Goal: Task Accomplishment & Management: Complete application form

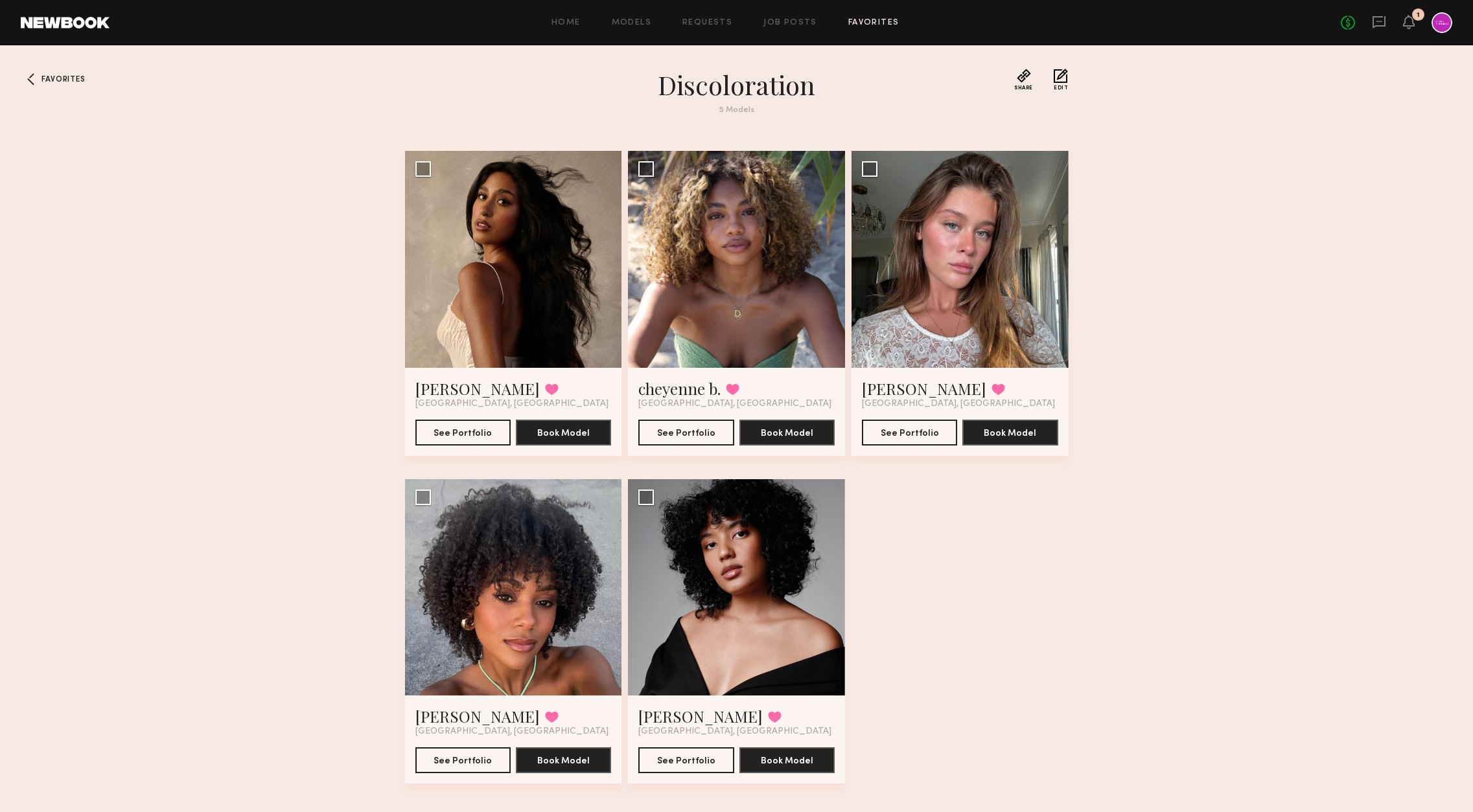
scroll to position [15, 0]
click at [1406, 26] on icon at bounding box center [1408, 21] width 10 height 9
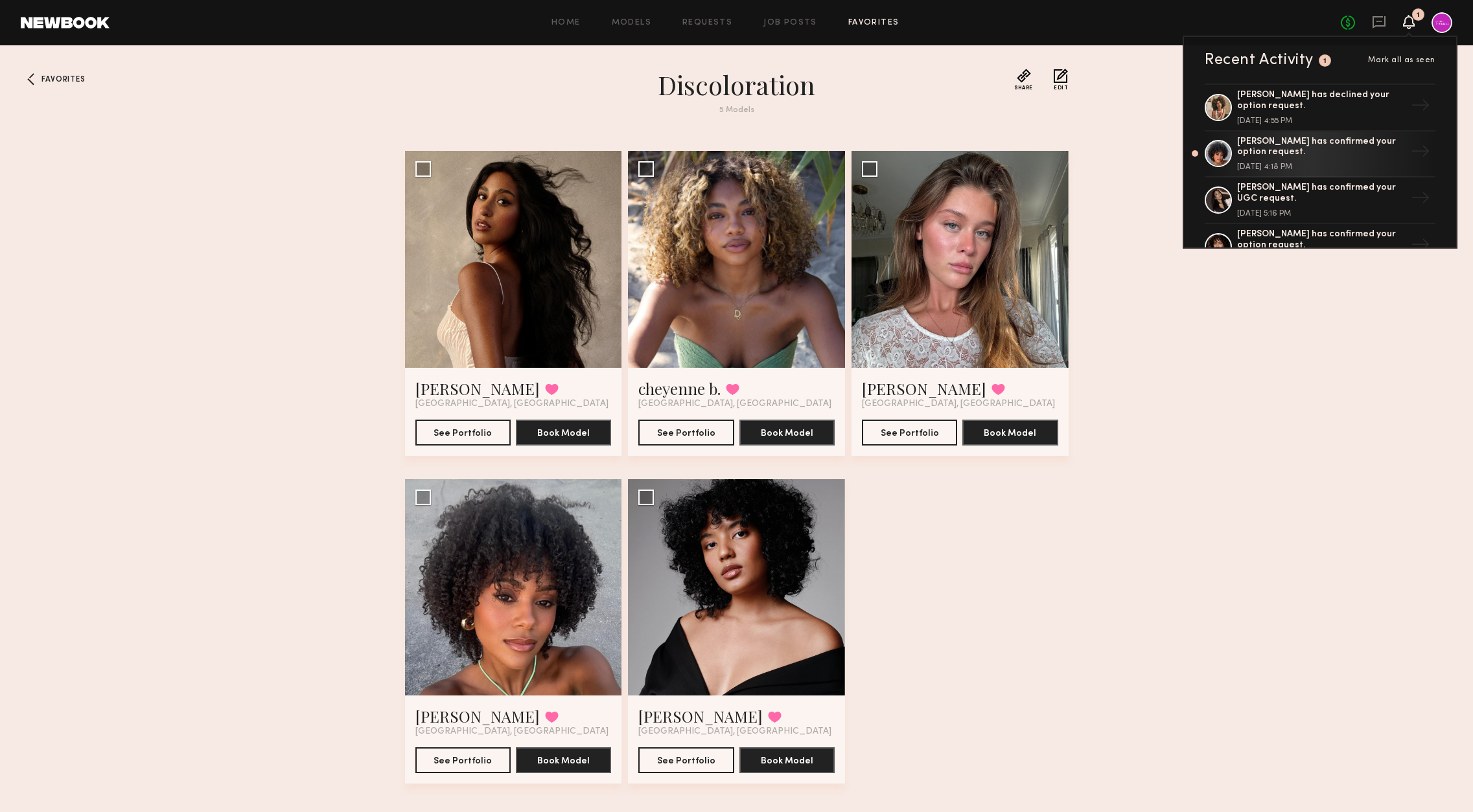
click at [1438, 30] on div at bounding box center [1442, 22] width 20 height 20
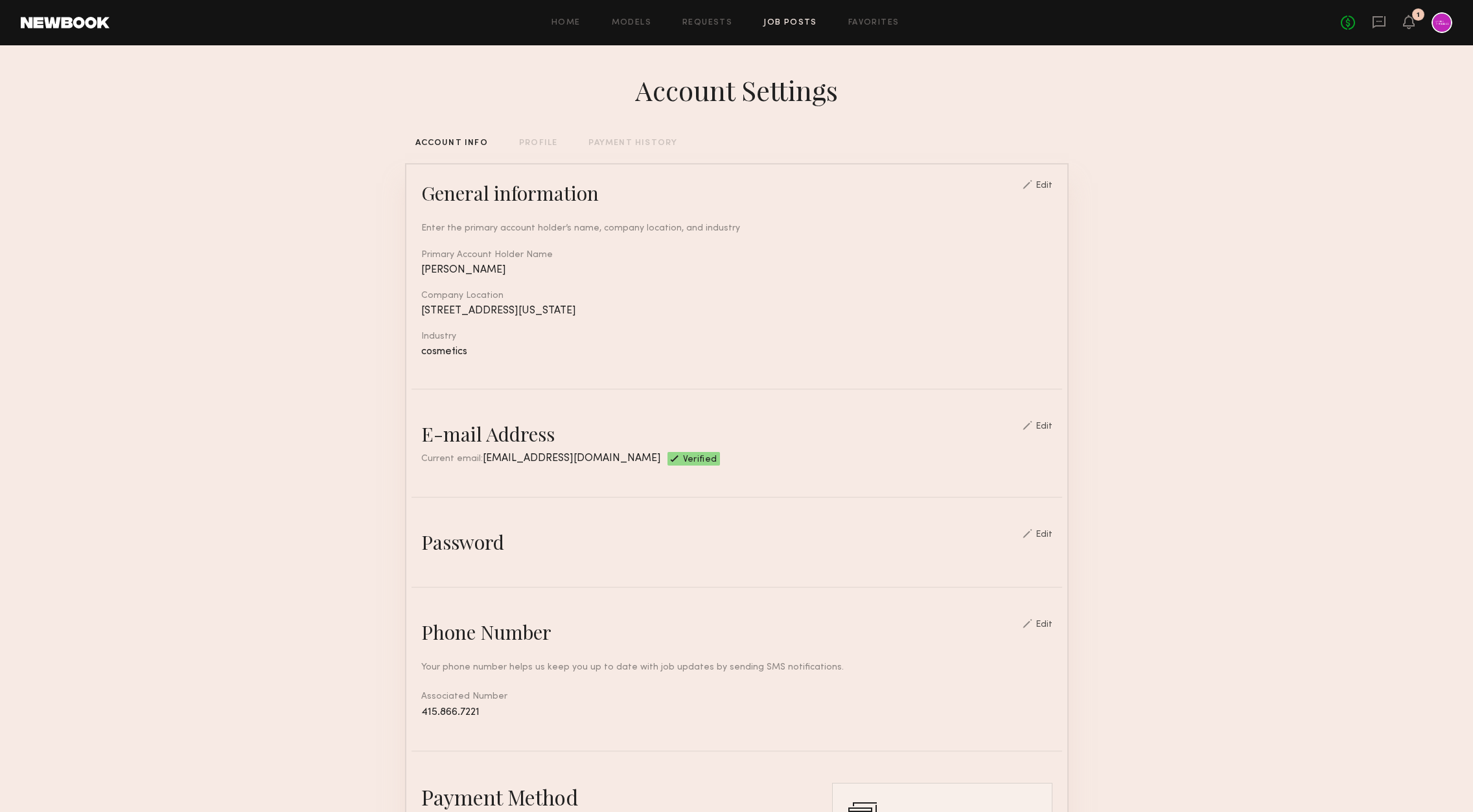
click at [797, 25] on link "Job Posts" at bounding box center [790, 22] width 54 height 8
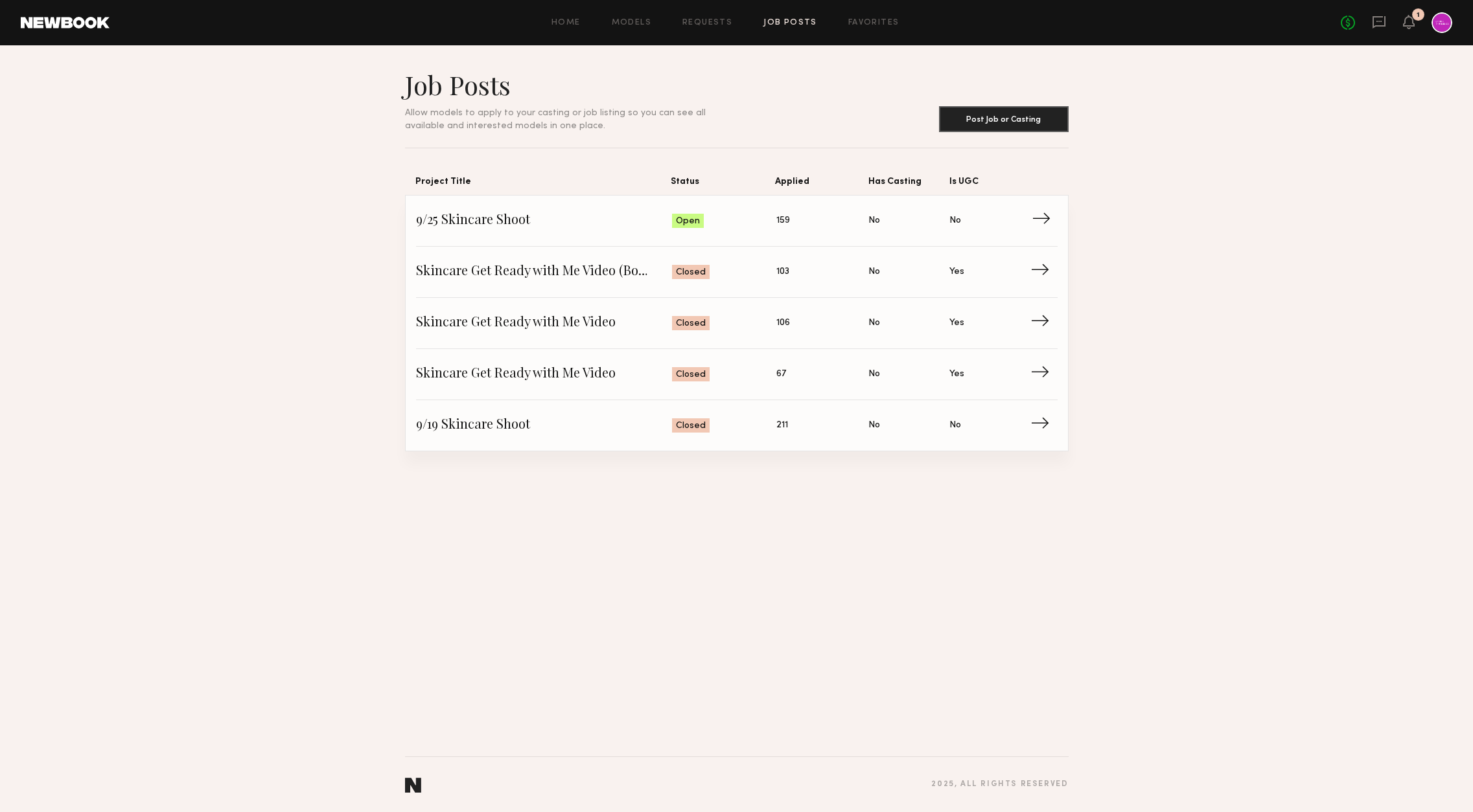
click at [511, 218] on span "9/25 Skincare Shoot" at bounding box center [544, 220] width 256 height 19
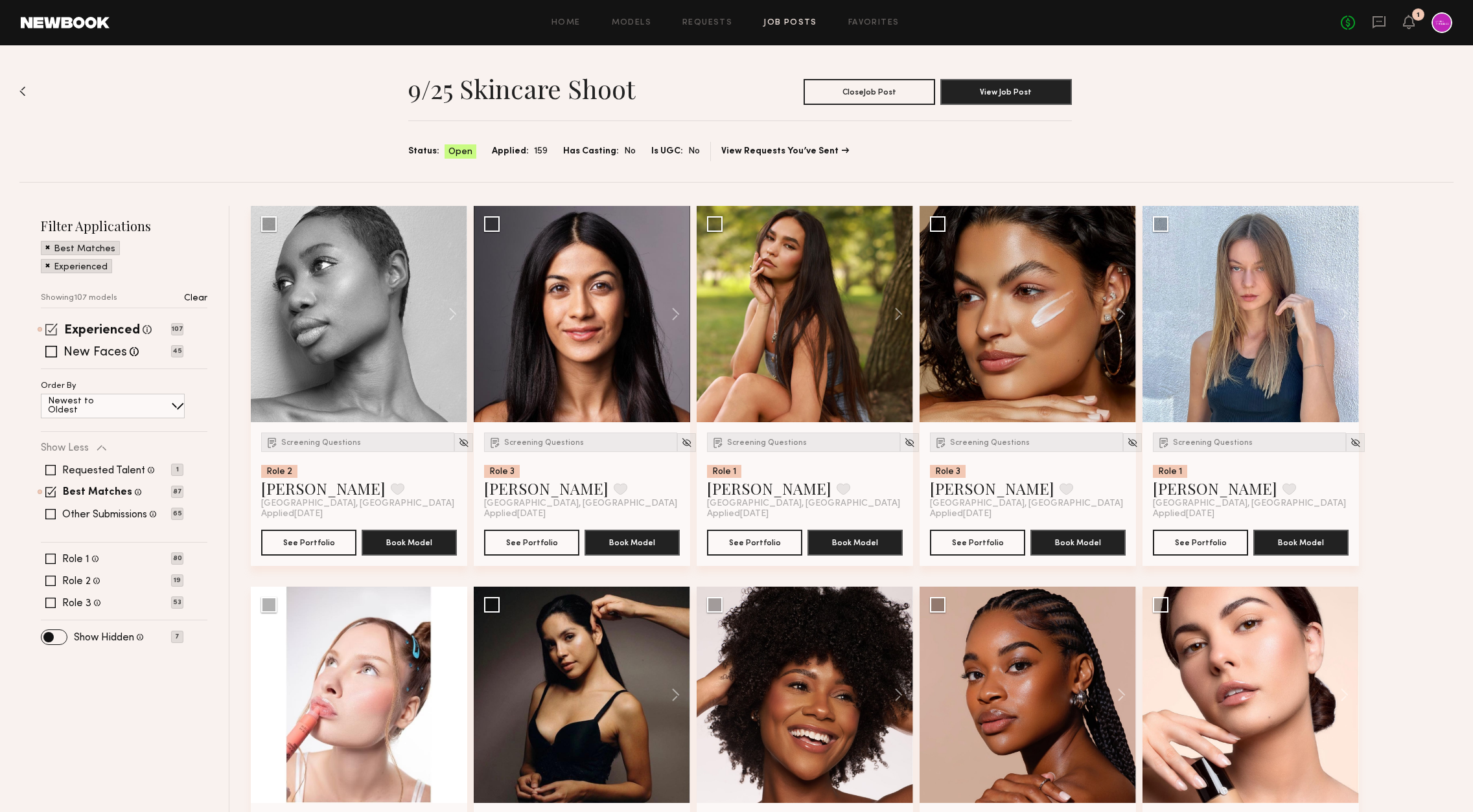
click at [51, 332] on span at bounding box center [51, 329] width 12 height 12
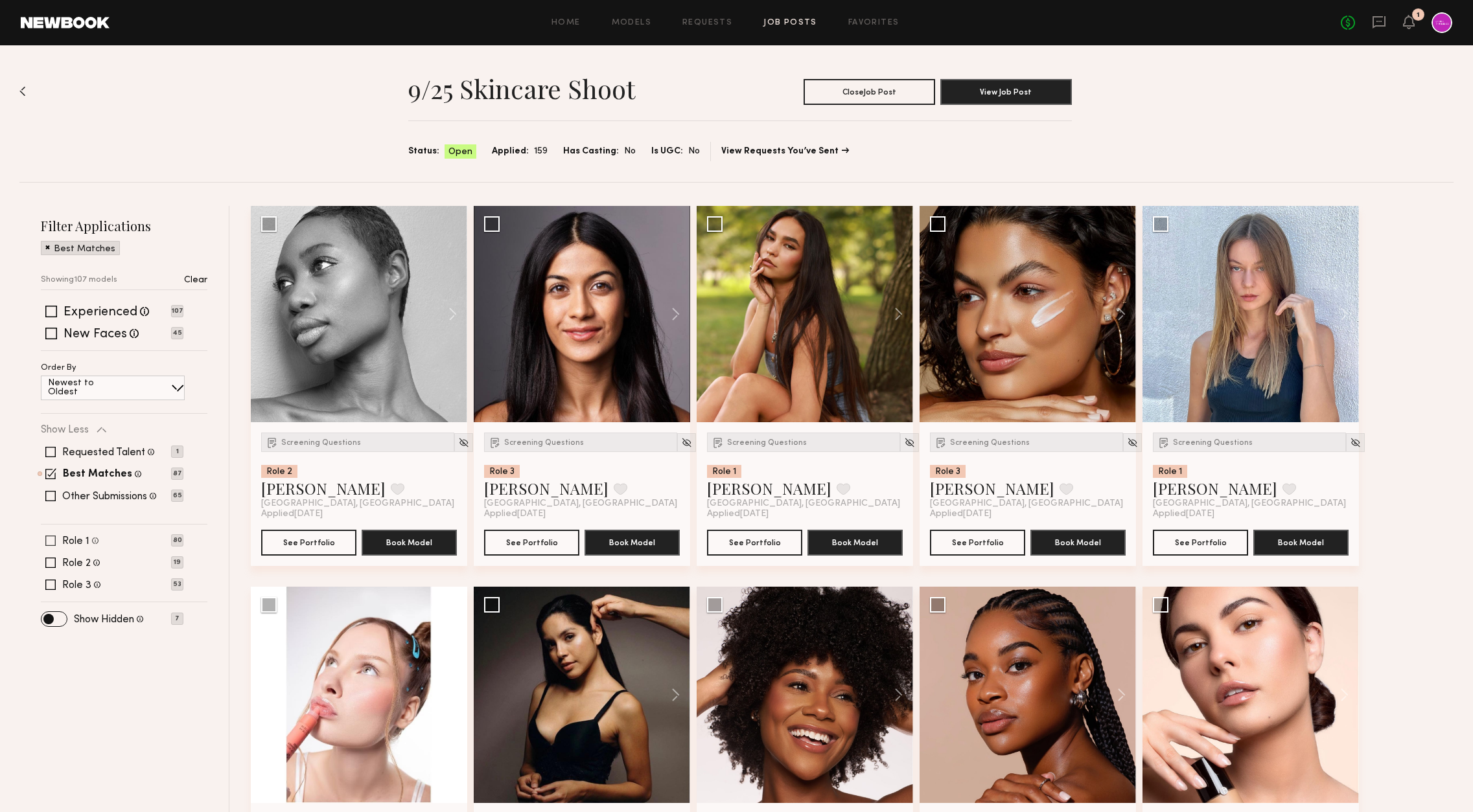
click at [49, 540] on span at bounding box center [50, 540] width 10 height 10
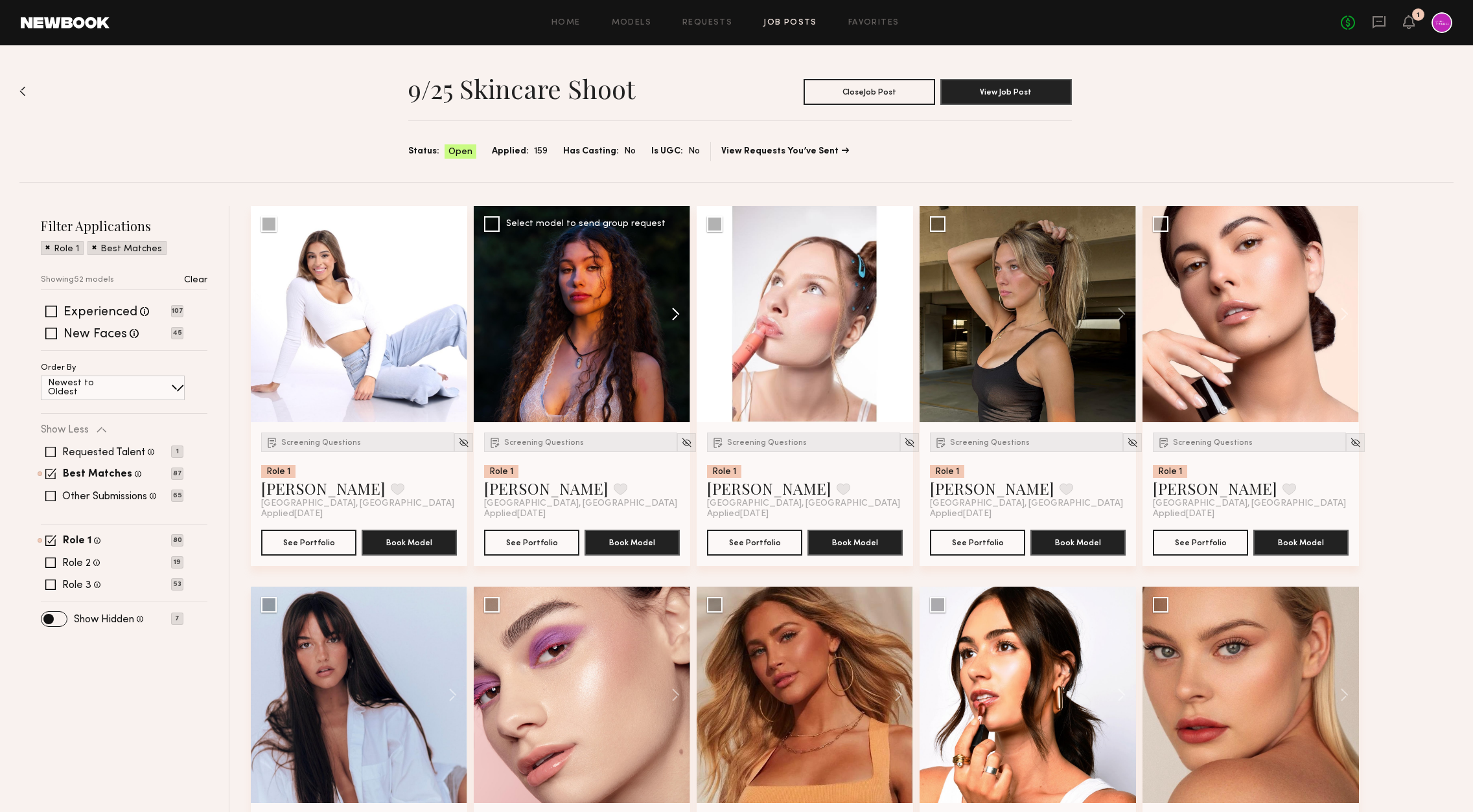
click at [676, 317] on button at bounding box center [669, 314] width 42 height 216
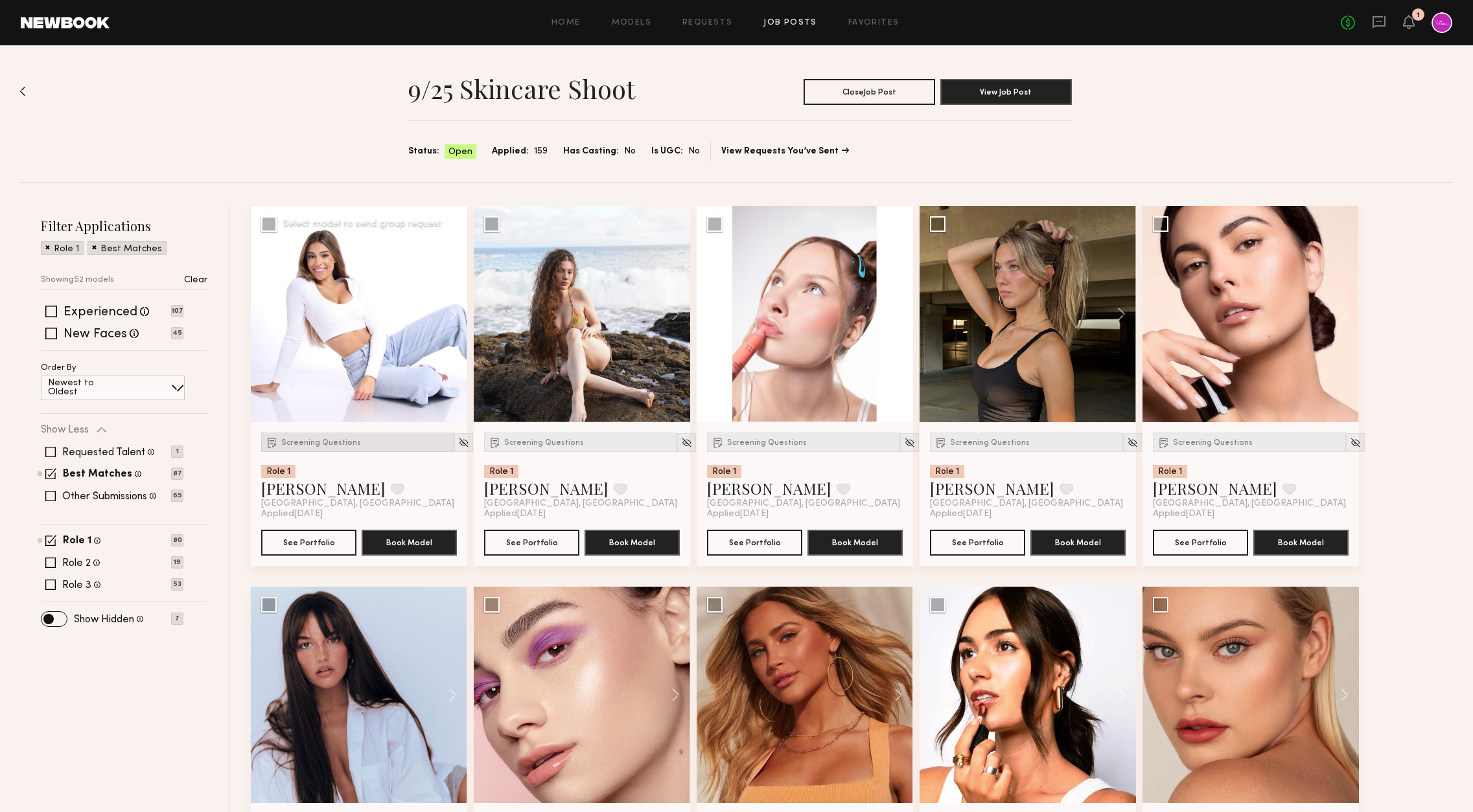
click at [318, 440] on span "Screening Questions" at bounding box center [321, 443] width 80 height 7
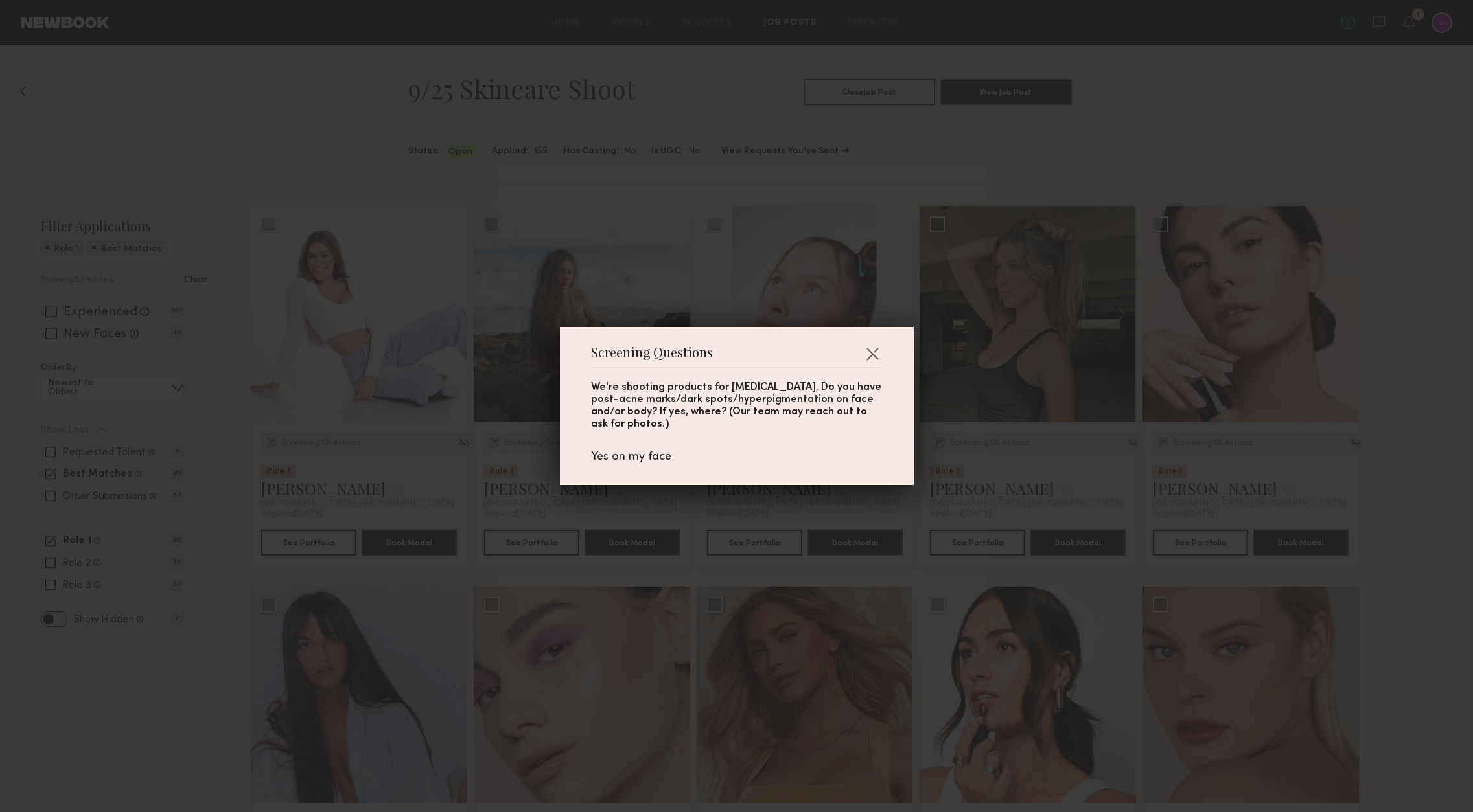
click at [409, 469] on div "Screening Questions We're shooting products for skin discoloration. Do you have…" at bounding box center [736, 406] width 1473 height 812
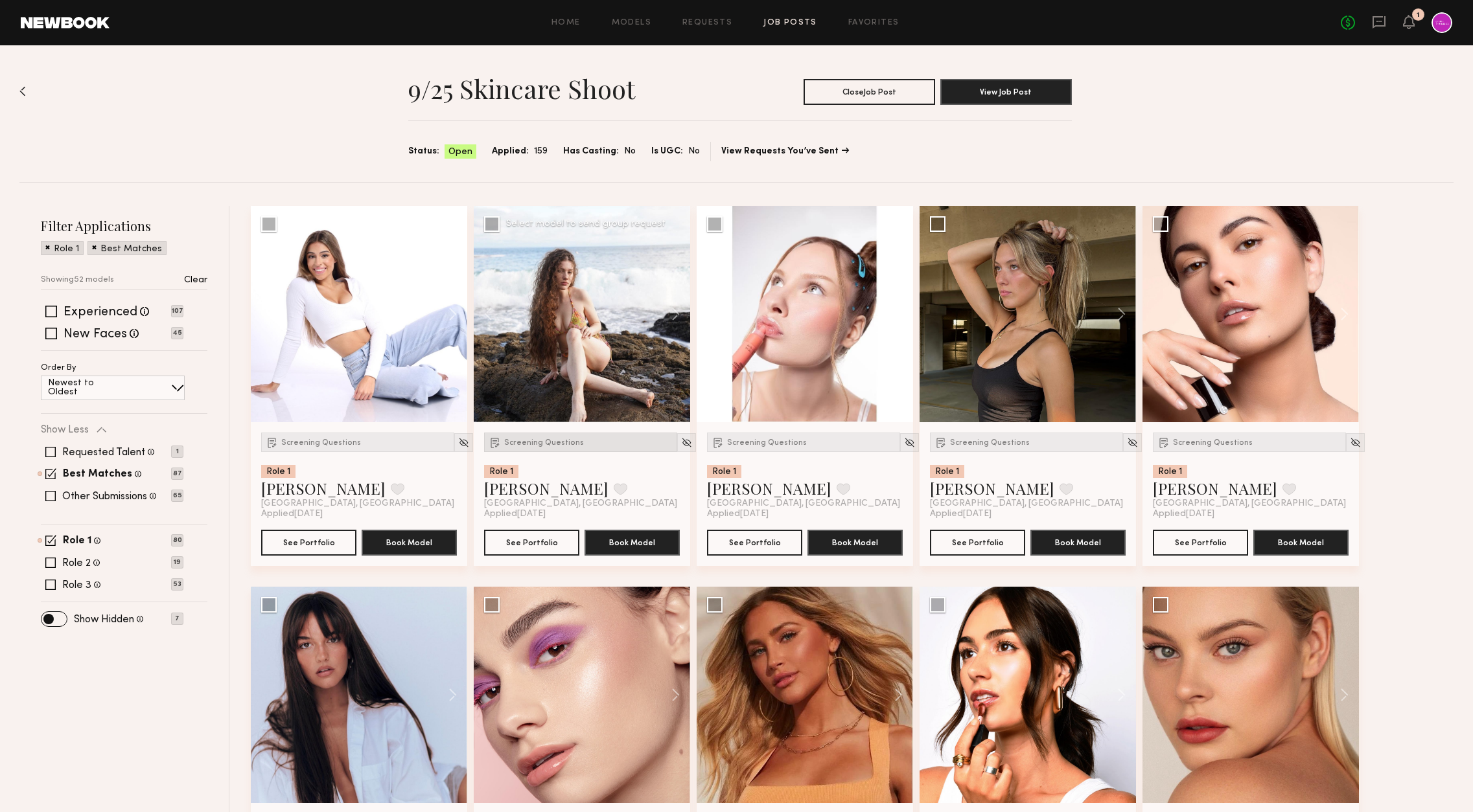
click at [540, 439] on span "Screening Questions" at bounding box center [544, 443] width 80 height 7
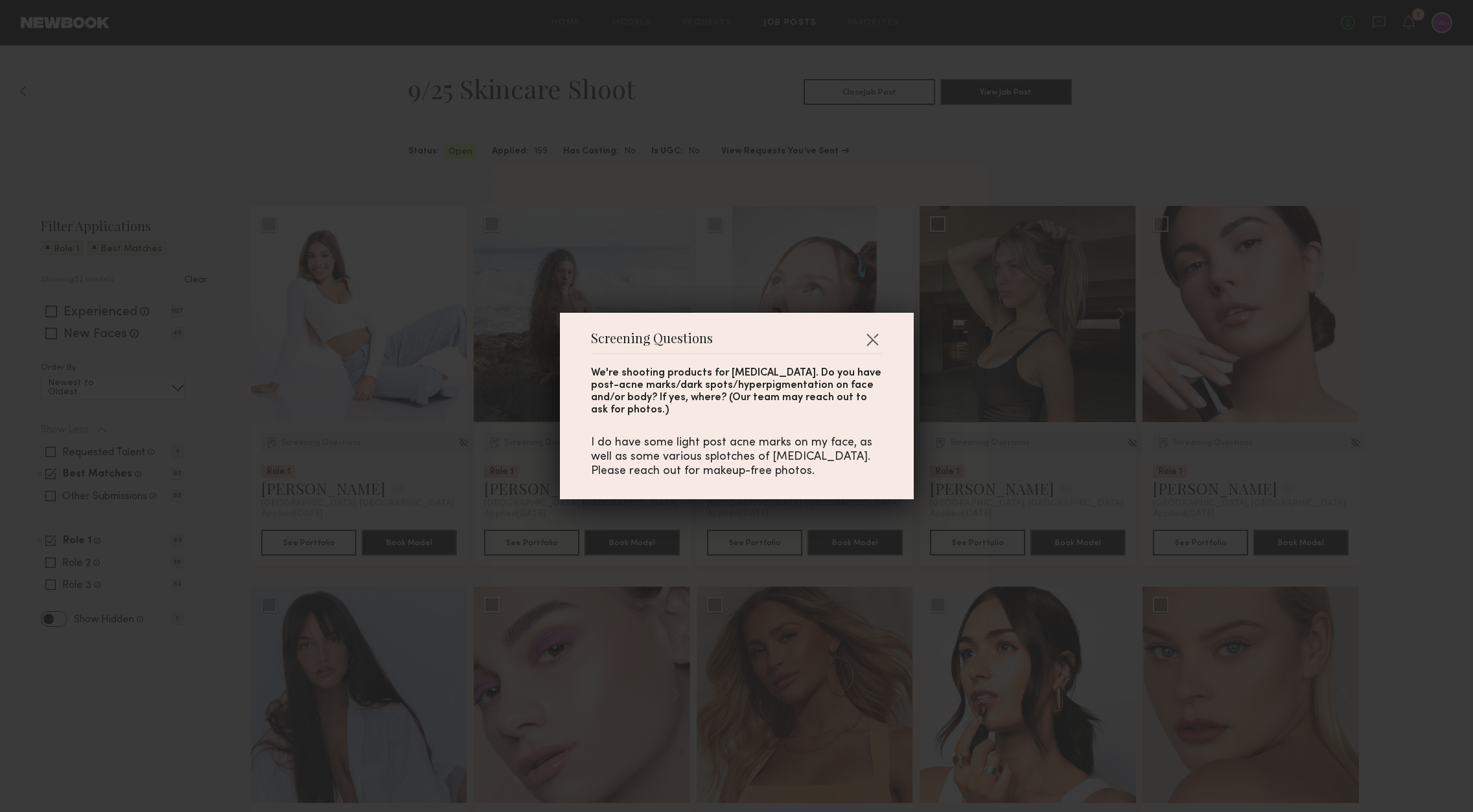
click at [460, 460] on div "Screening Questions We're shooting products for skin discoloration. Do you have…" at bounding box center [736, 406] width 1473 height 812
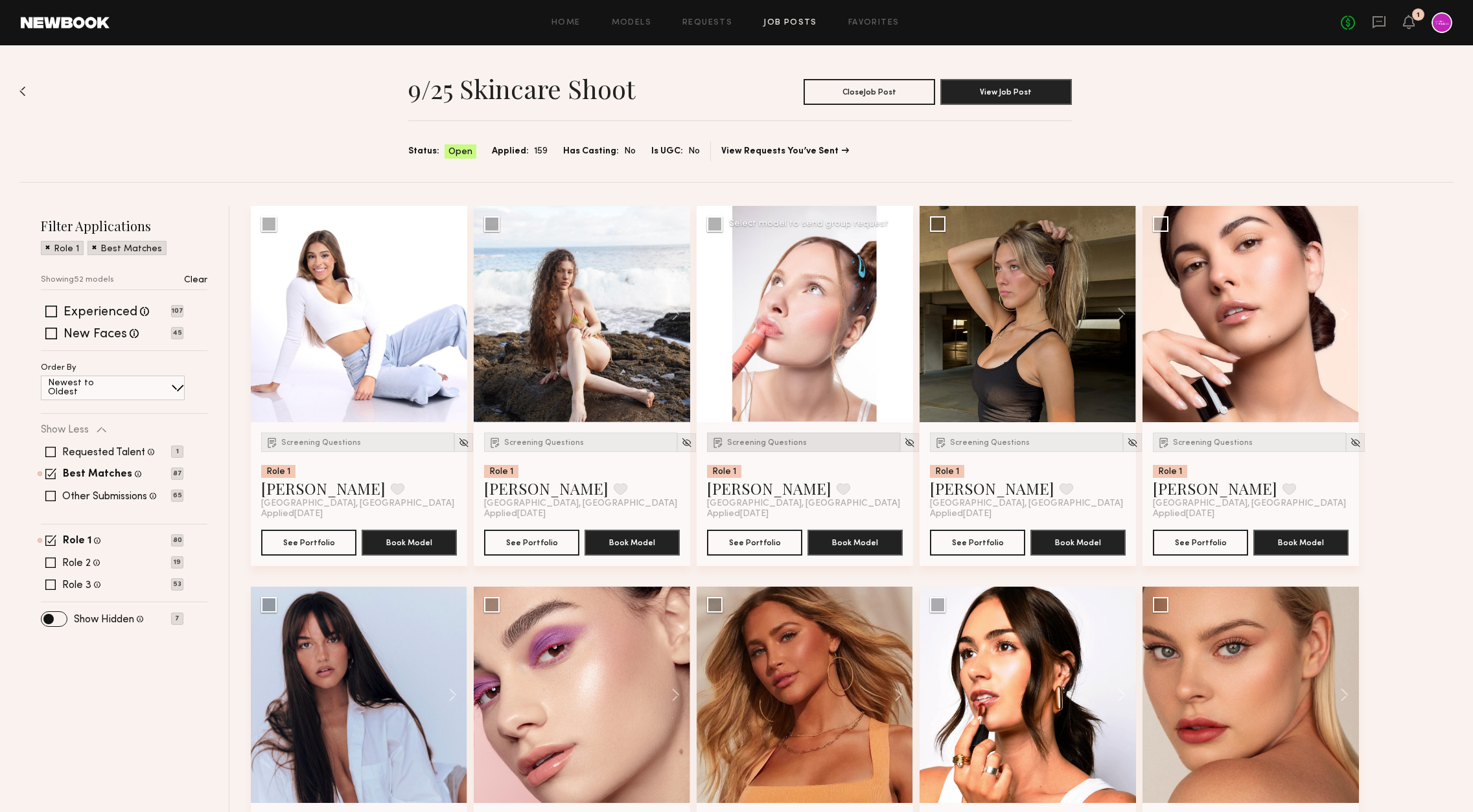
click at [761, 446] on span "Screening Questions" at bounding box center [767, 443] width 80 height 7
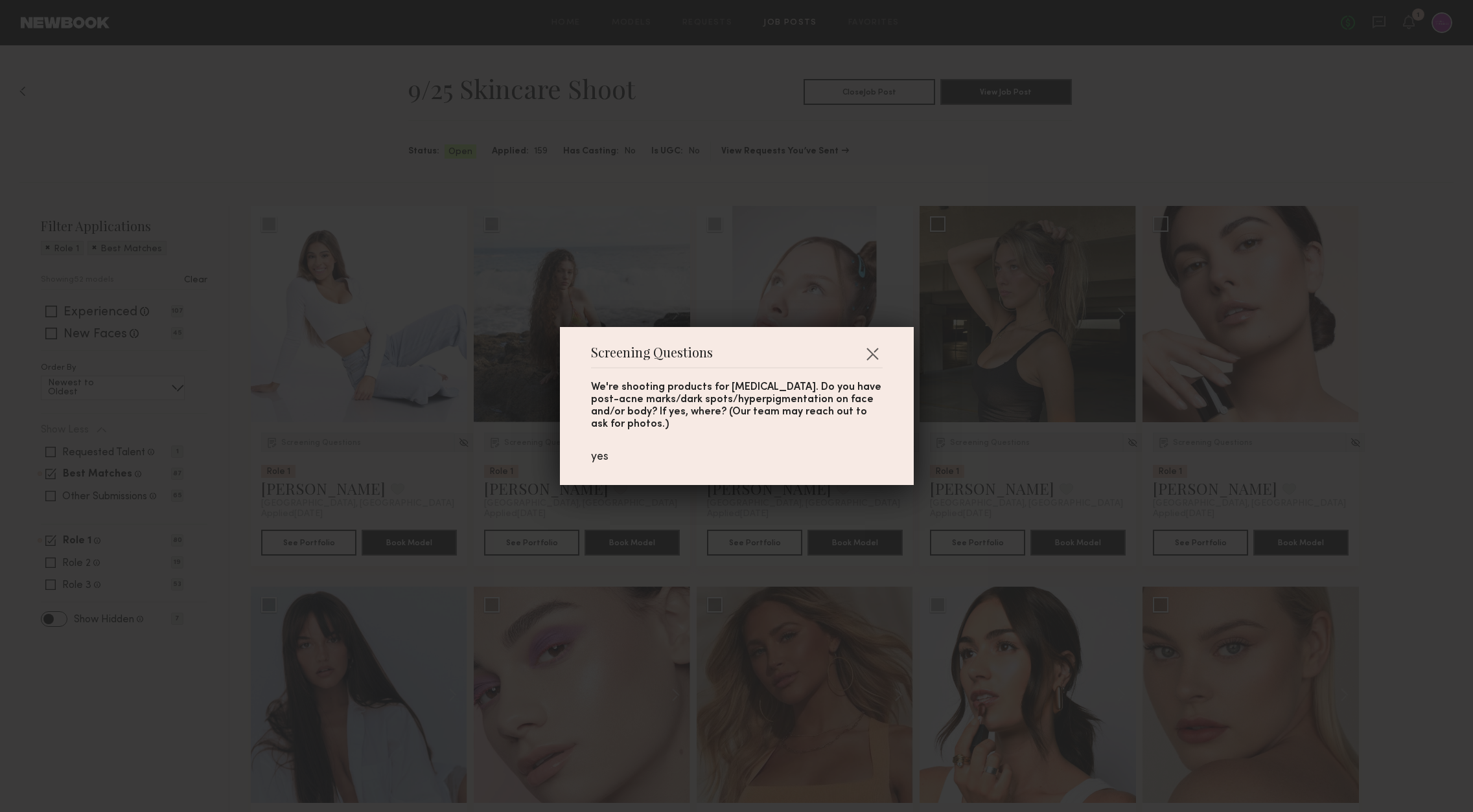
click at [956, 490] on div "Screening Questions We're shooting products for skin discoloration. Do you have…" at bounding box center [736, 406] width 1473 height 812
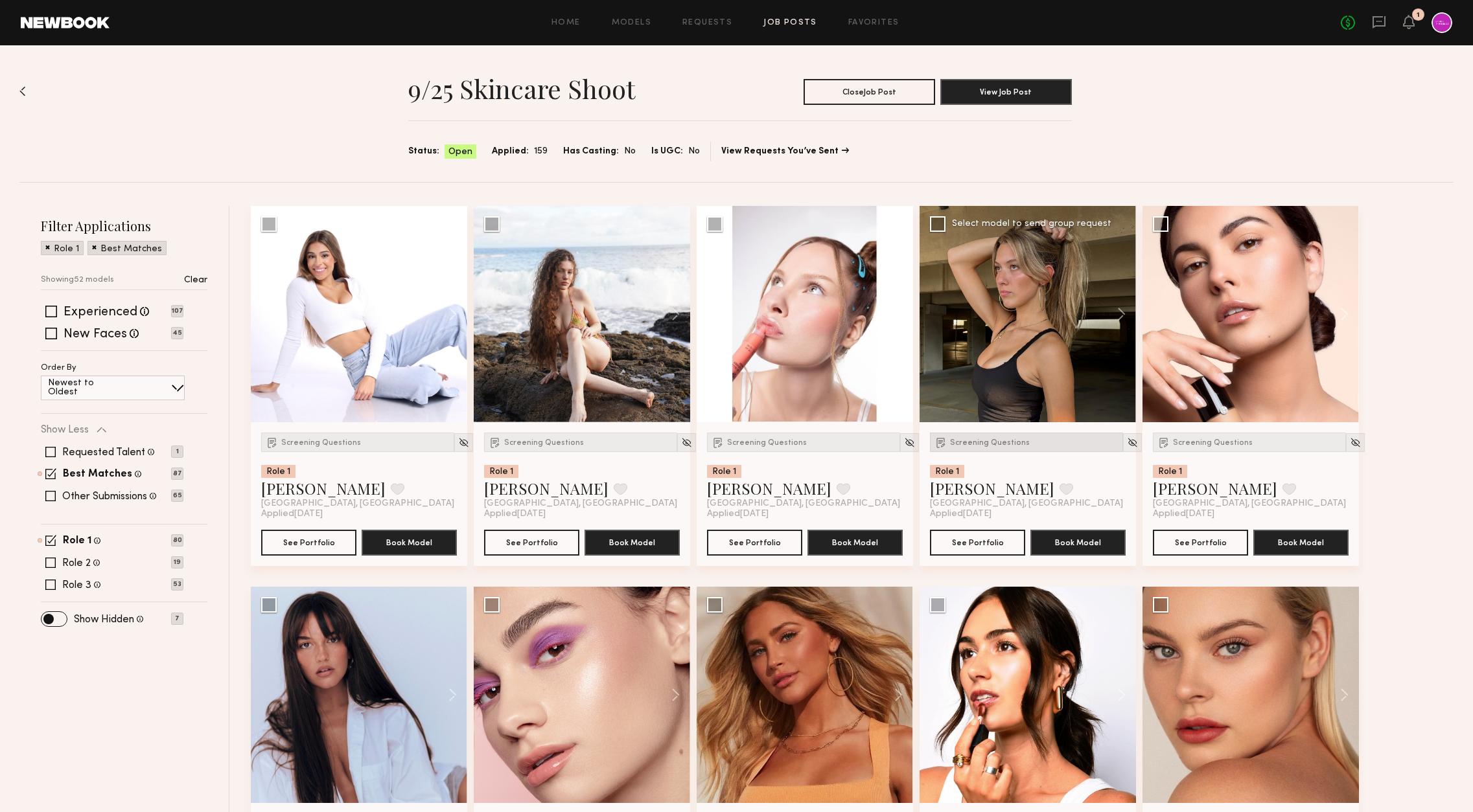
click at [984, 442] on span "Screening Questions" at bounding box center [990, 443] width 80 height 7
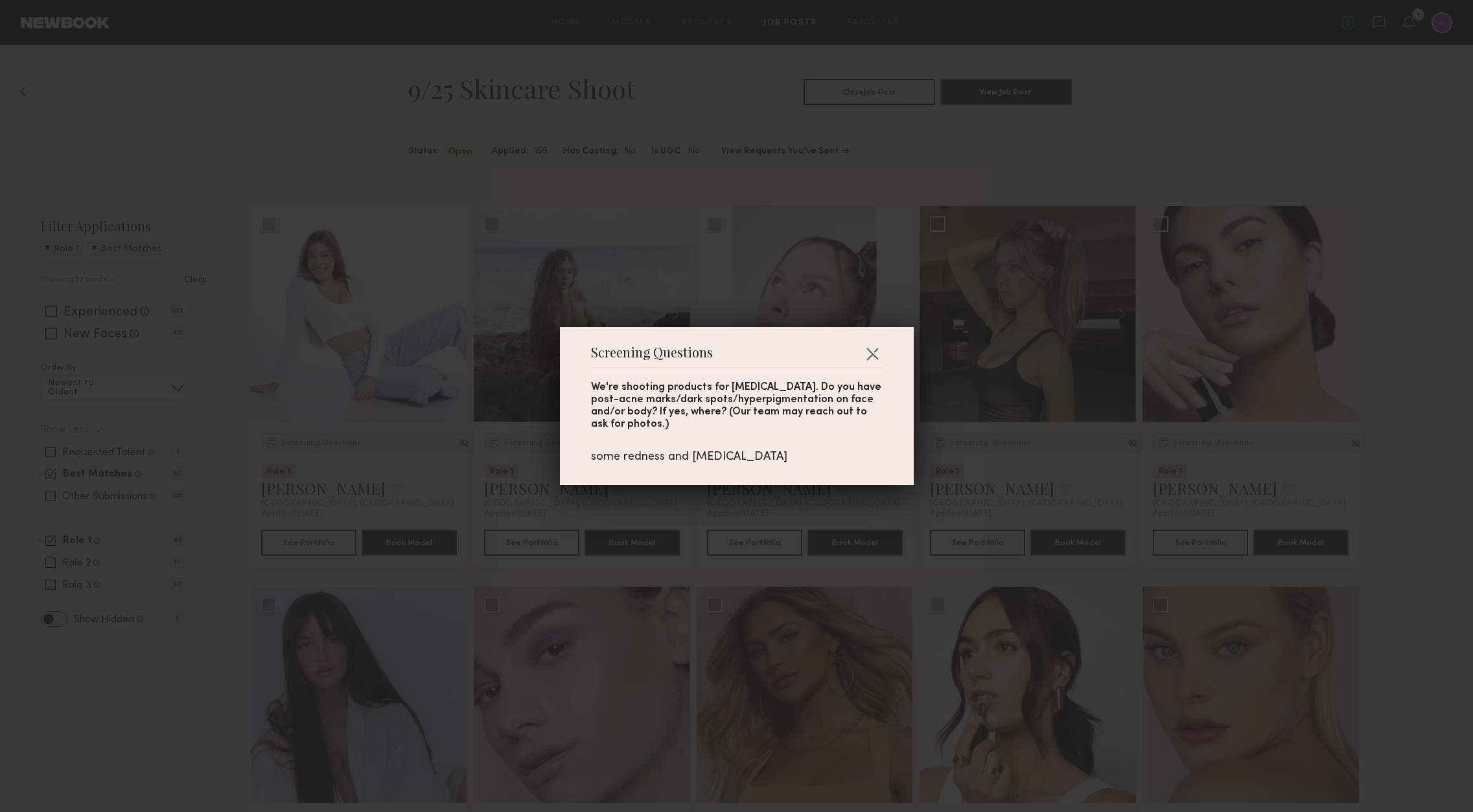
click at [921, 502] on div "Screening Questions We're shooting products for skin discoloration. Do you have…" at bounding box center [736, 406] width 1473 height 812
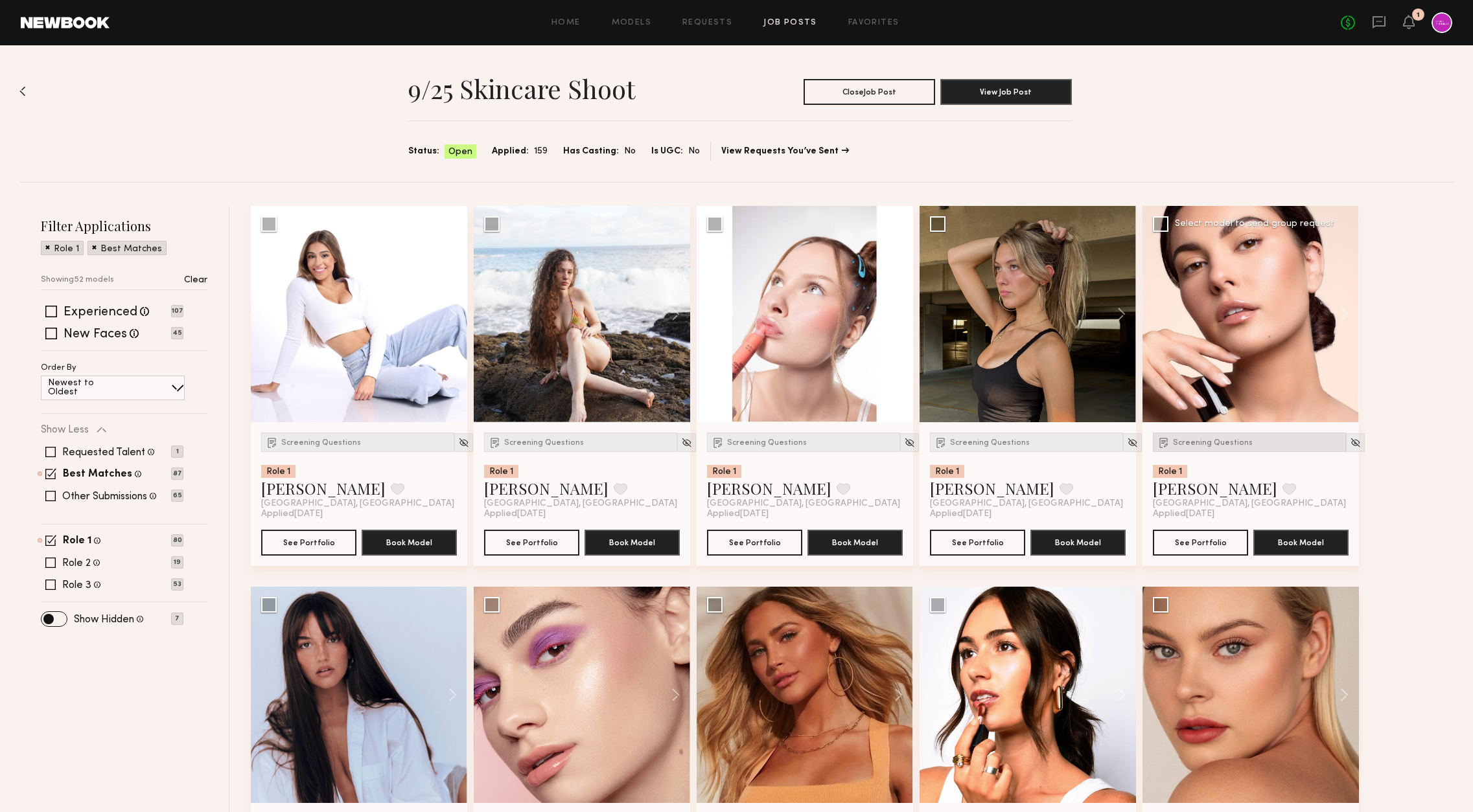
click at [1174, 439] on span "Screening Questions" at bounding box center [1213, 443] width 80 height 7
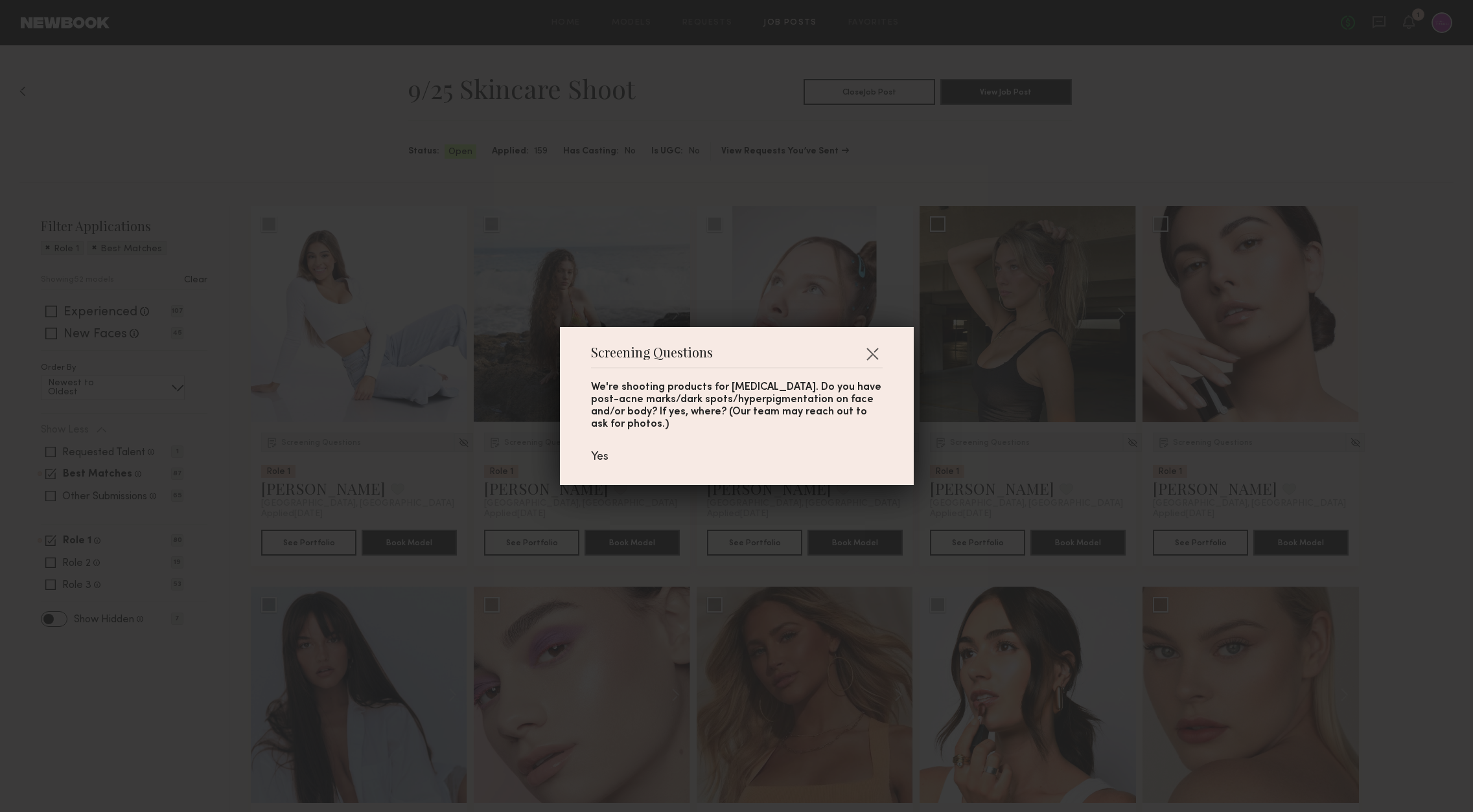
click at [1103, 497] on div "Screening Questions We're shooting products for skin discoloration. Do you have…" at bounding box center [736, 406] width 1473 height 812
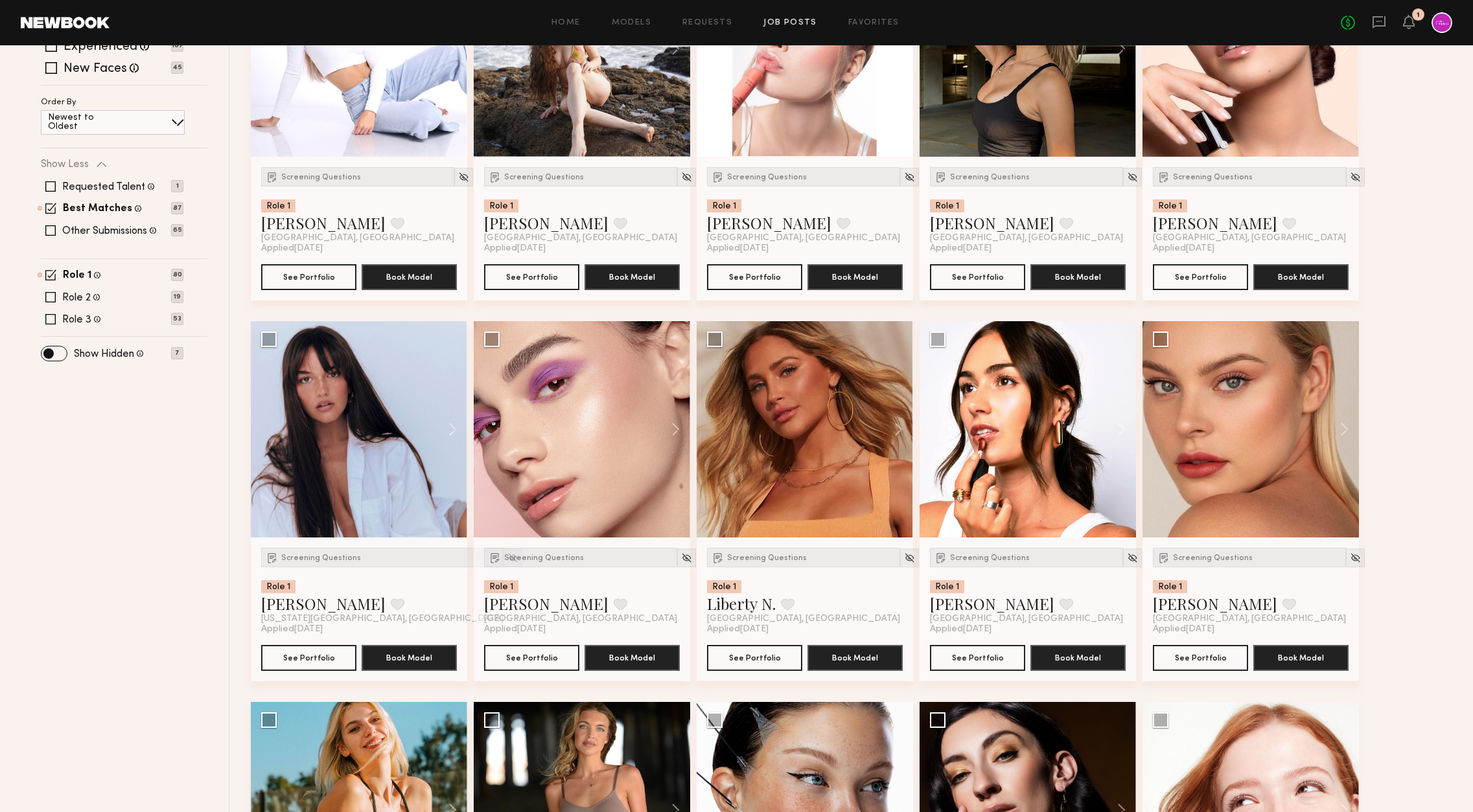
scroll to position [268, 0]
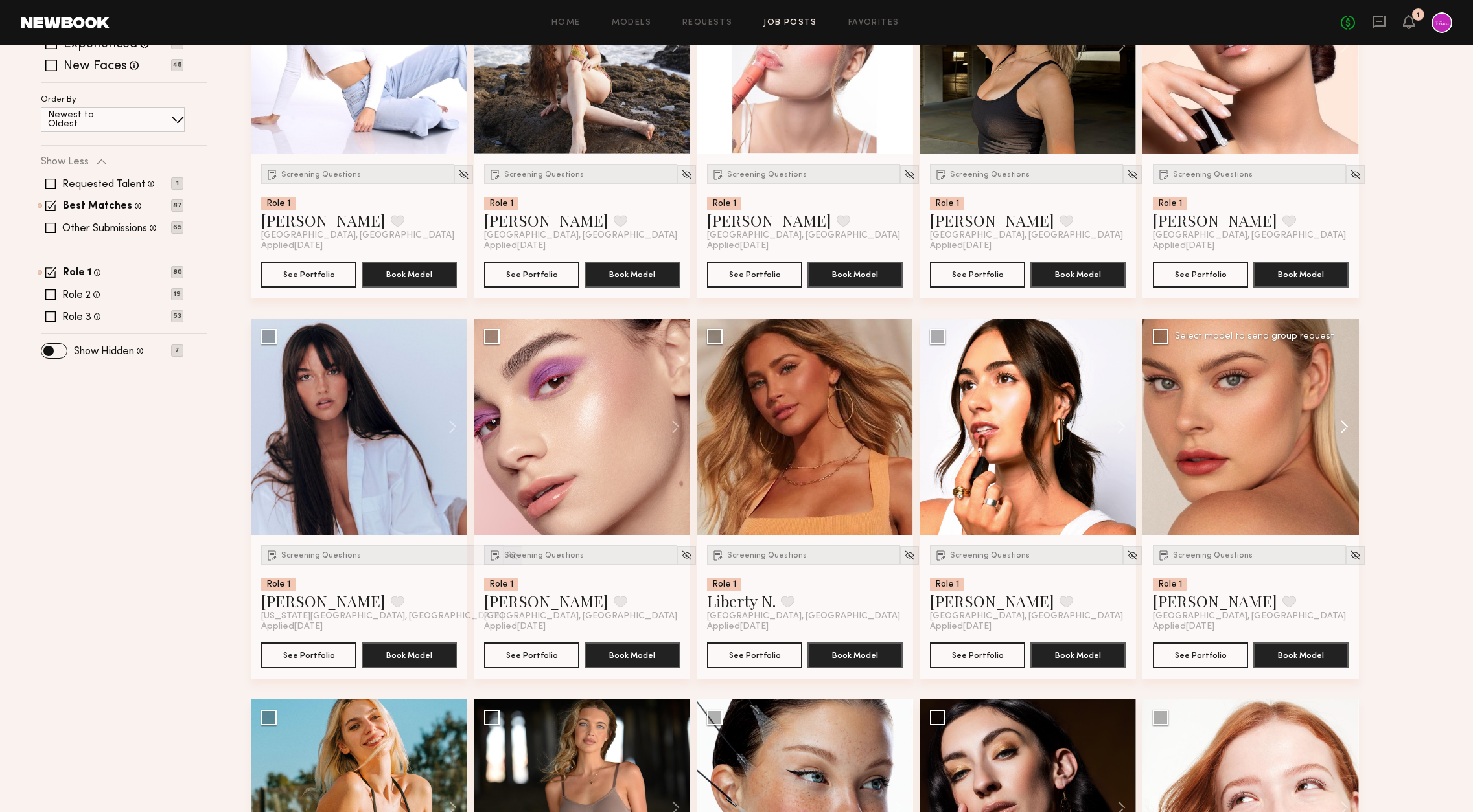
click at [1352, 426] on button at bounding box center [1338, 427] width 42 height 216
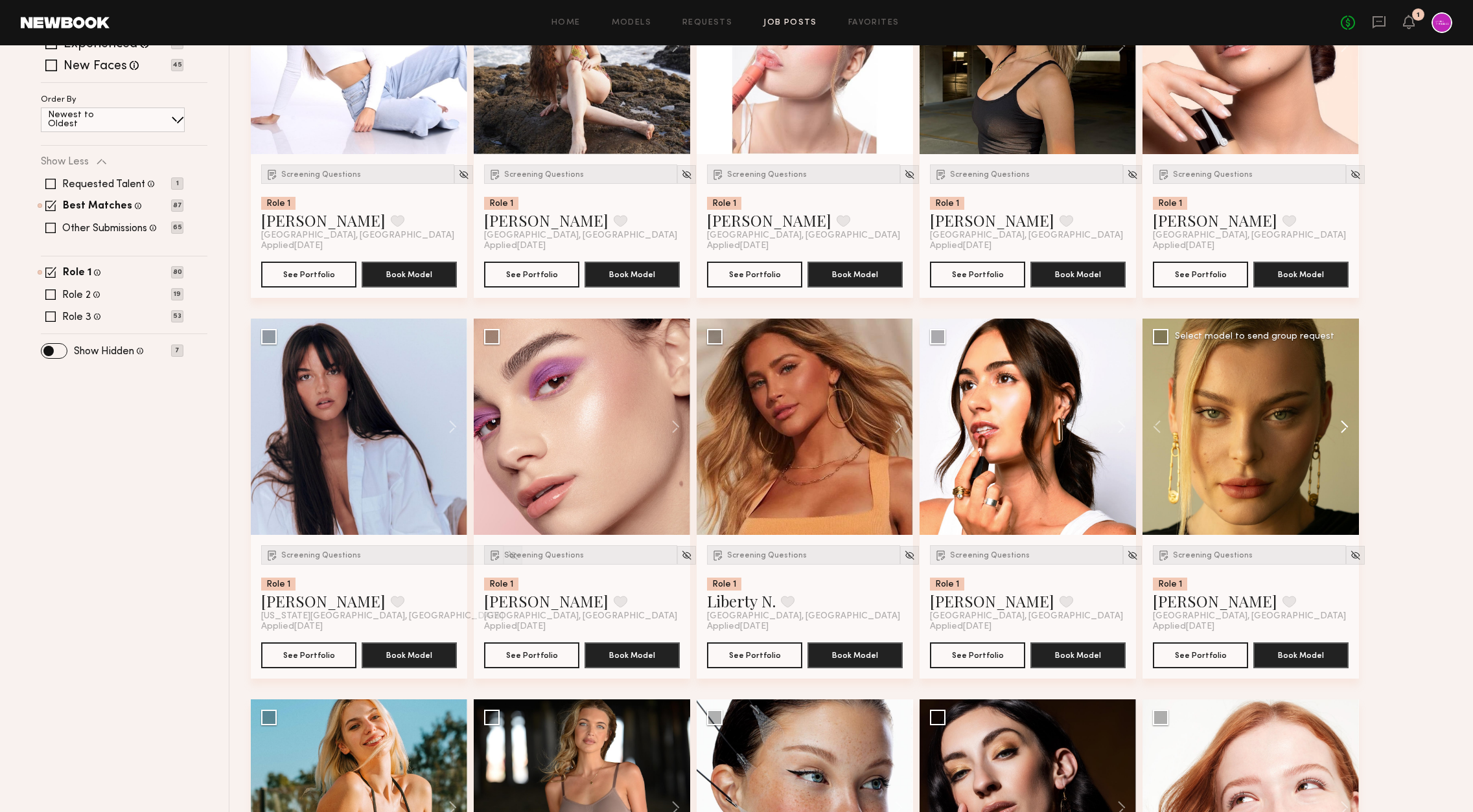
click at [1352, 426] on button at bounding box center [1338, 427] width 42 height 216
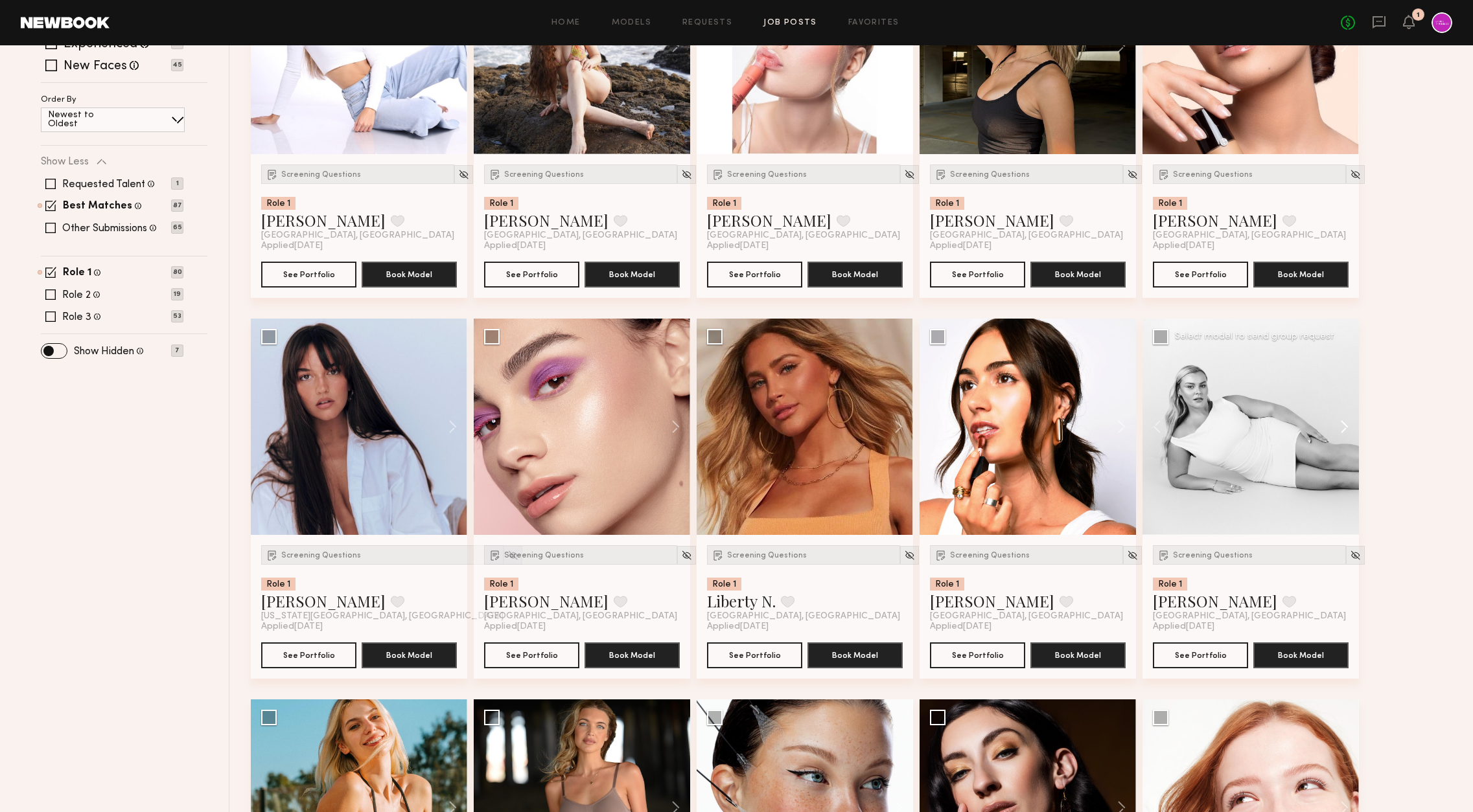
click at [1352, 426] on button at bounding box center [1338, 427] width 42 height 216
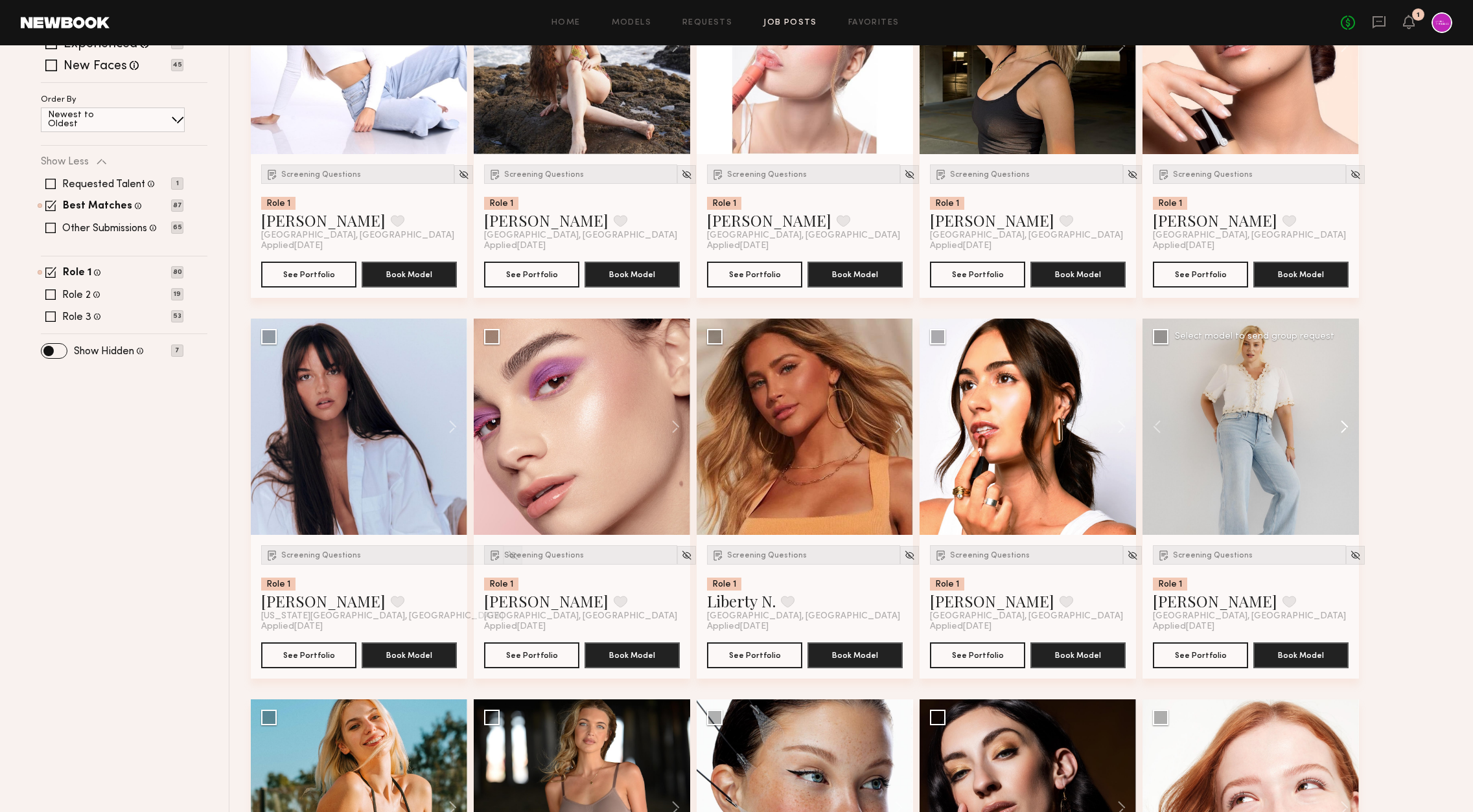
click at [1352, 426] on button at bounding box center [1338, 427] width 42 height 216
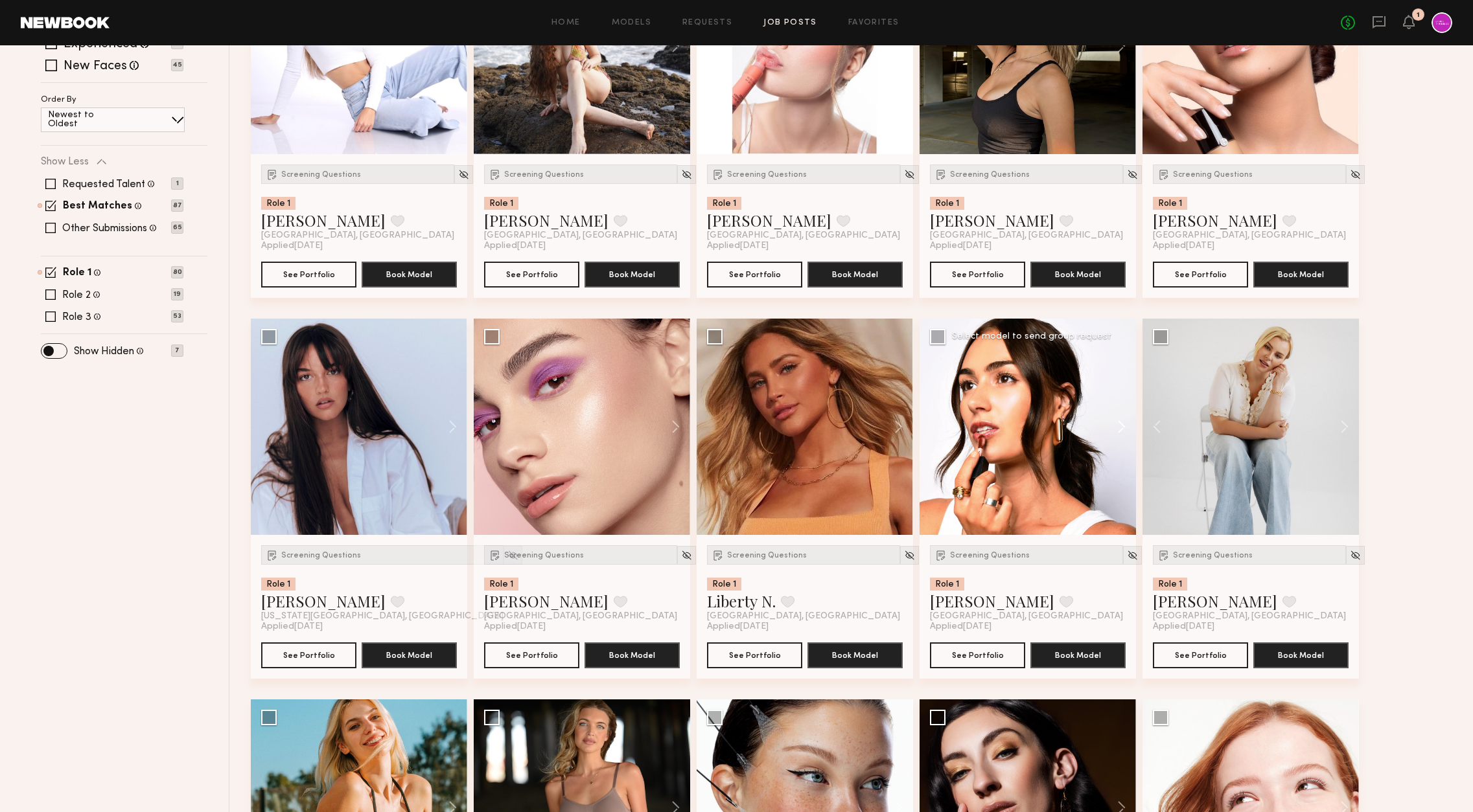
click at [1118, 429] on button at bounding box center [1115, 427] width 42 height 216
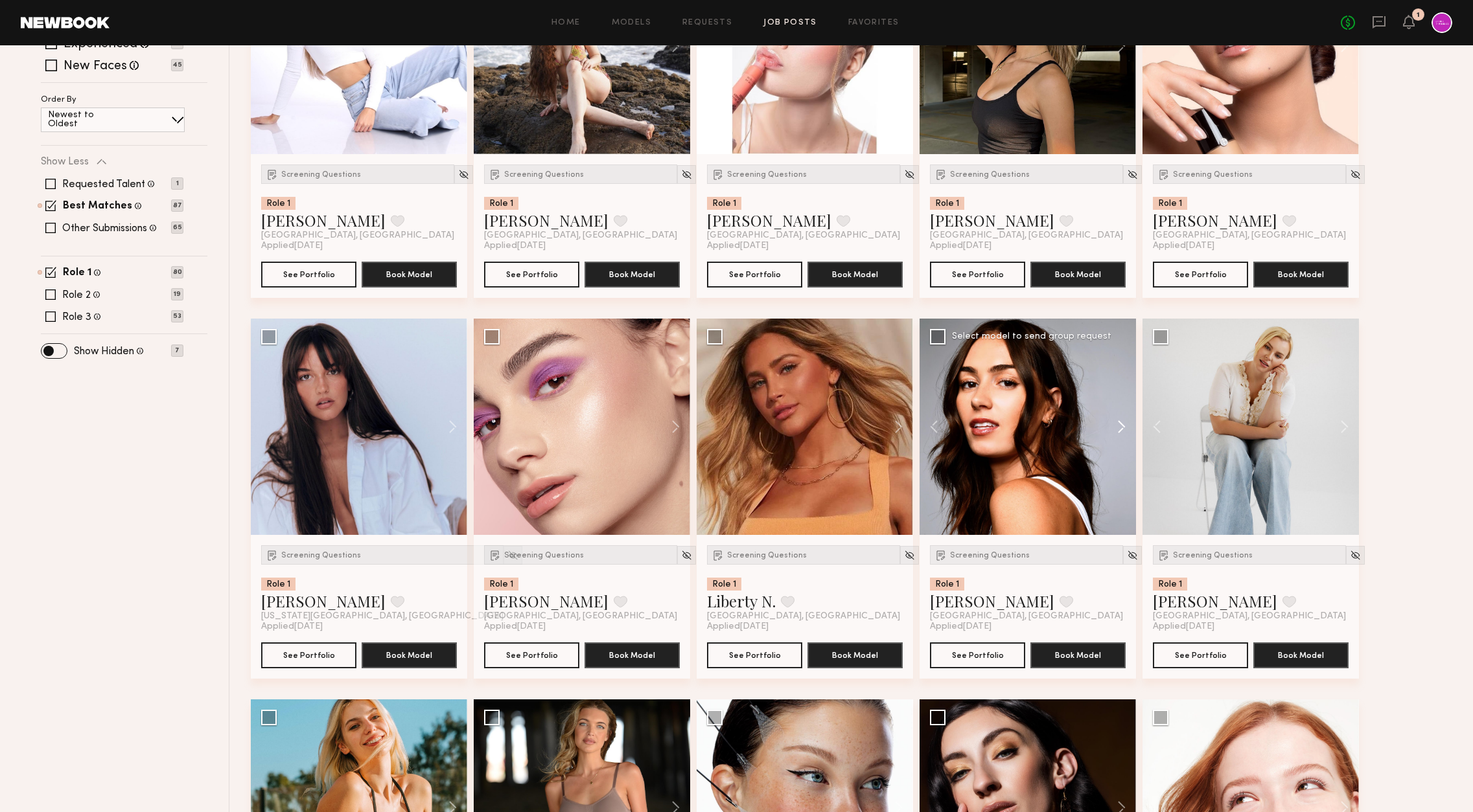
click at [1118, 429] on button at bounding box center [1115, 427] width 42 height 216
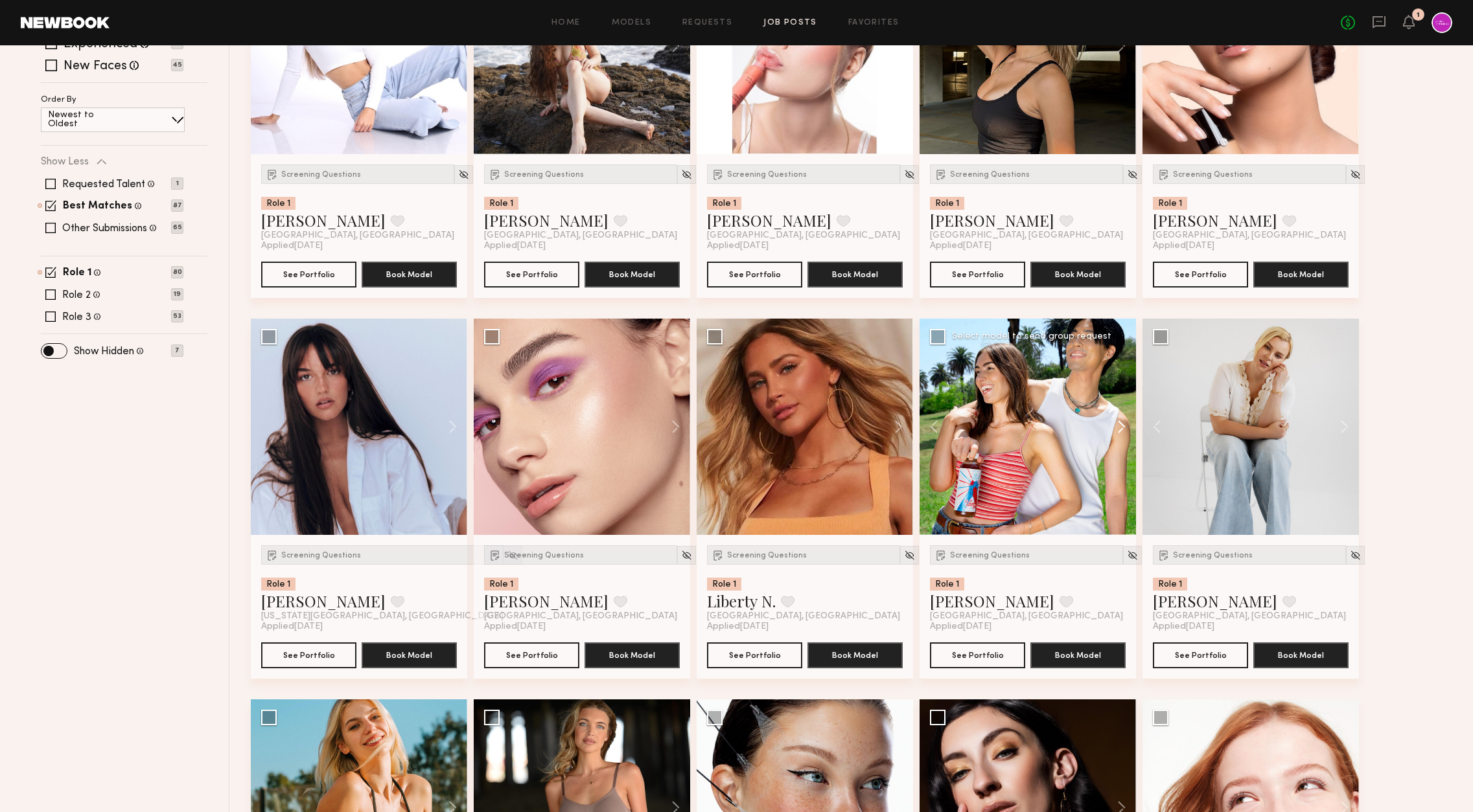
click at [1118, 429] on button at bounding box center [1115, 427] width 42 height 216
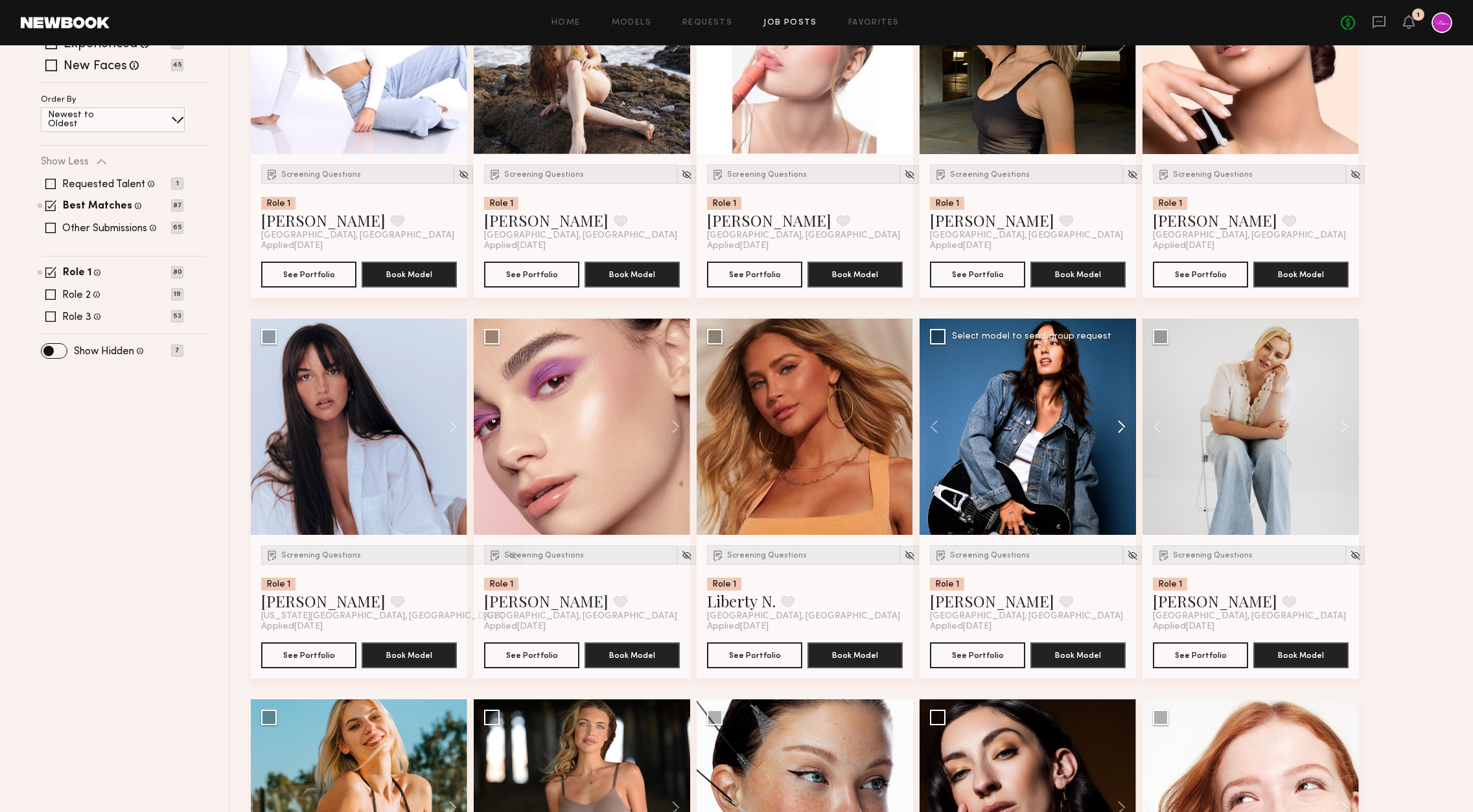
click at [1118, 429] on button at bounding box center [1115, 427] width 42 height 216
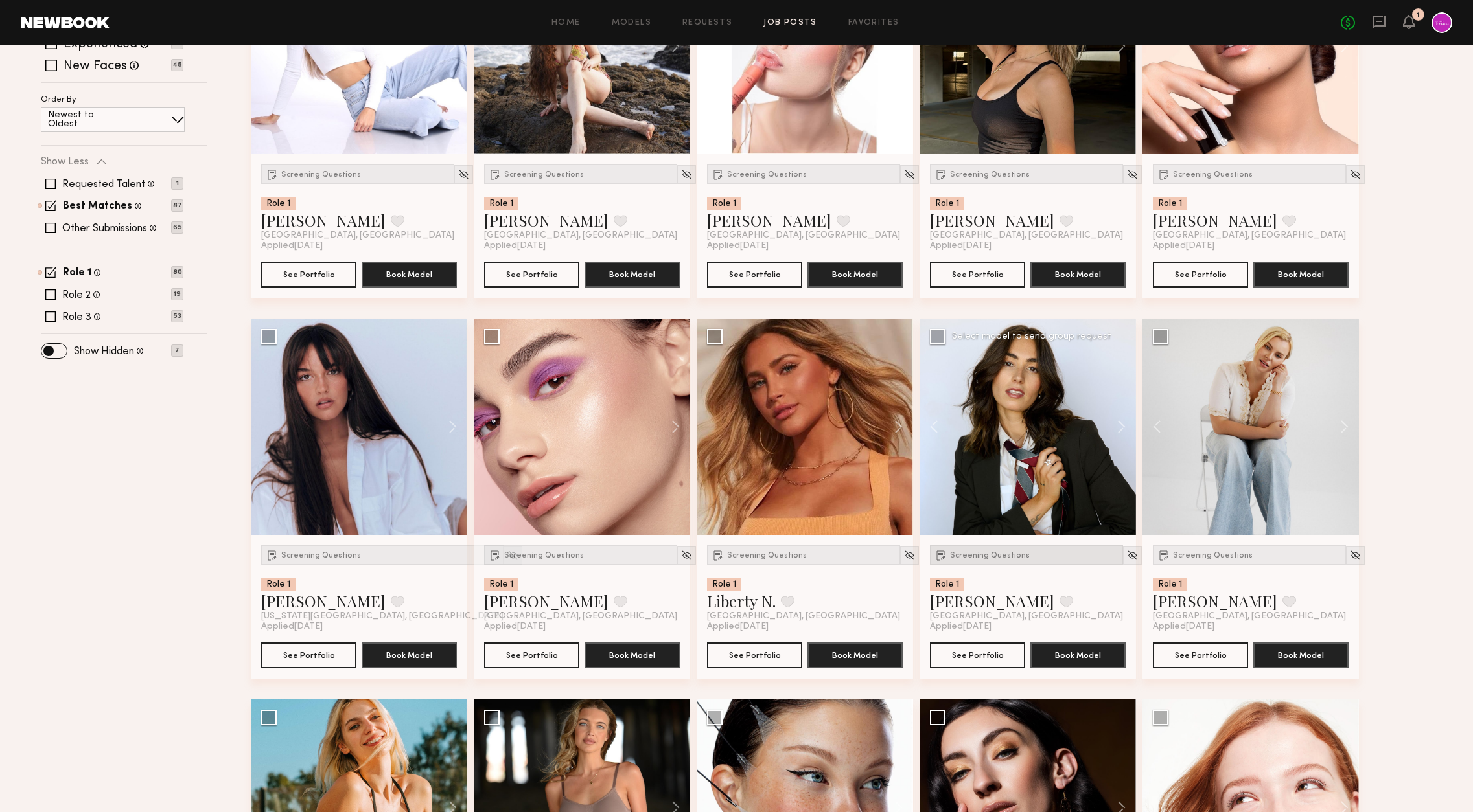
click at [970, 560] on span "Screening Questions" at bounding box center [990, 556] width 80 height 7
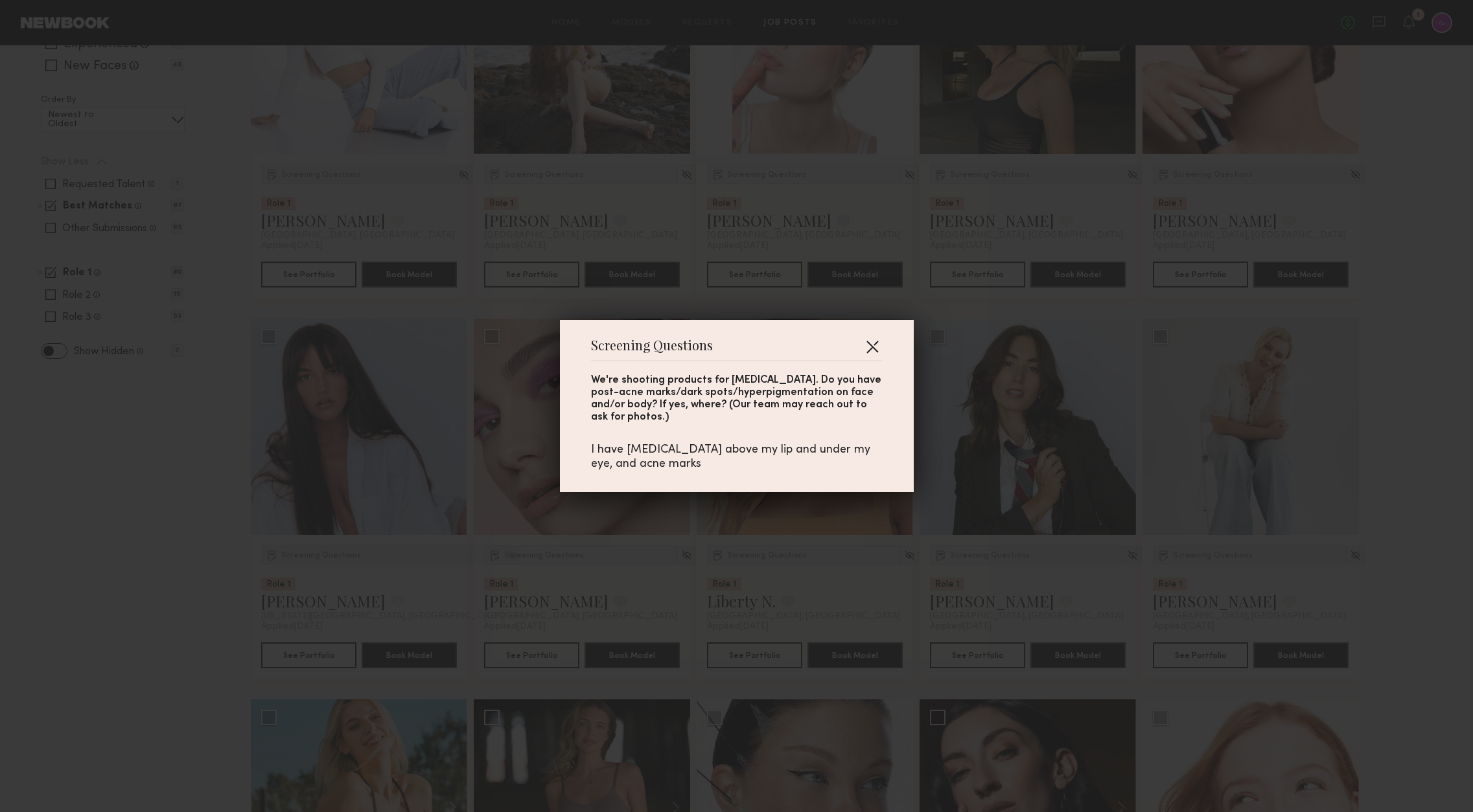
click at [874, 345] on button "button" at bounding box center [873, 347] width 20 height 20
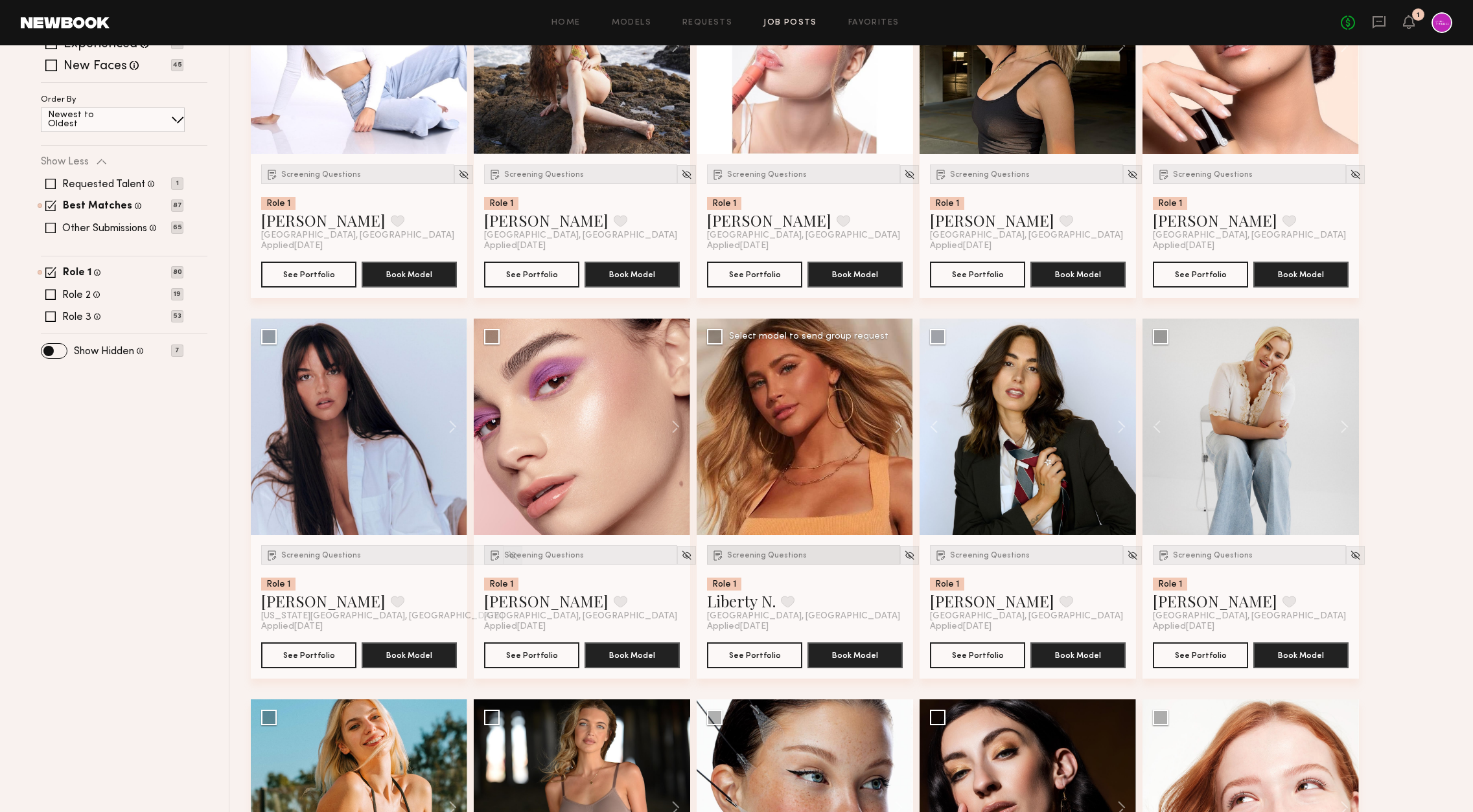
click at [755, 560] on div "Screening Questions" at bounding box center [803, 555] width 193 height 19
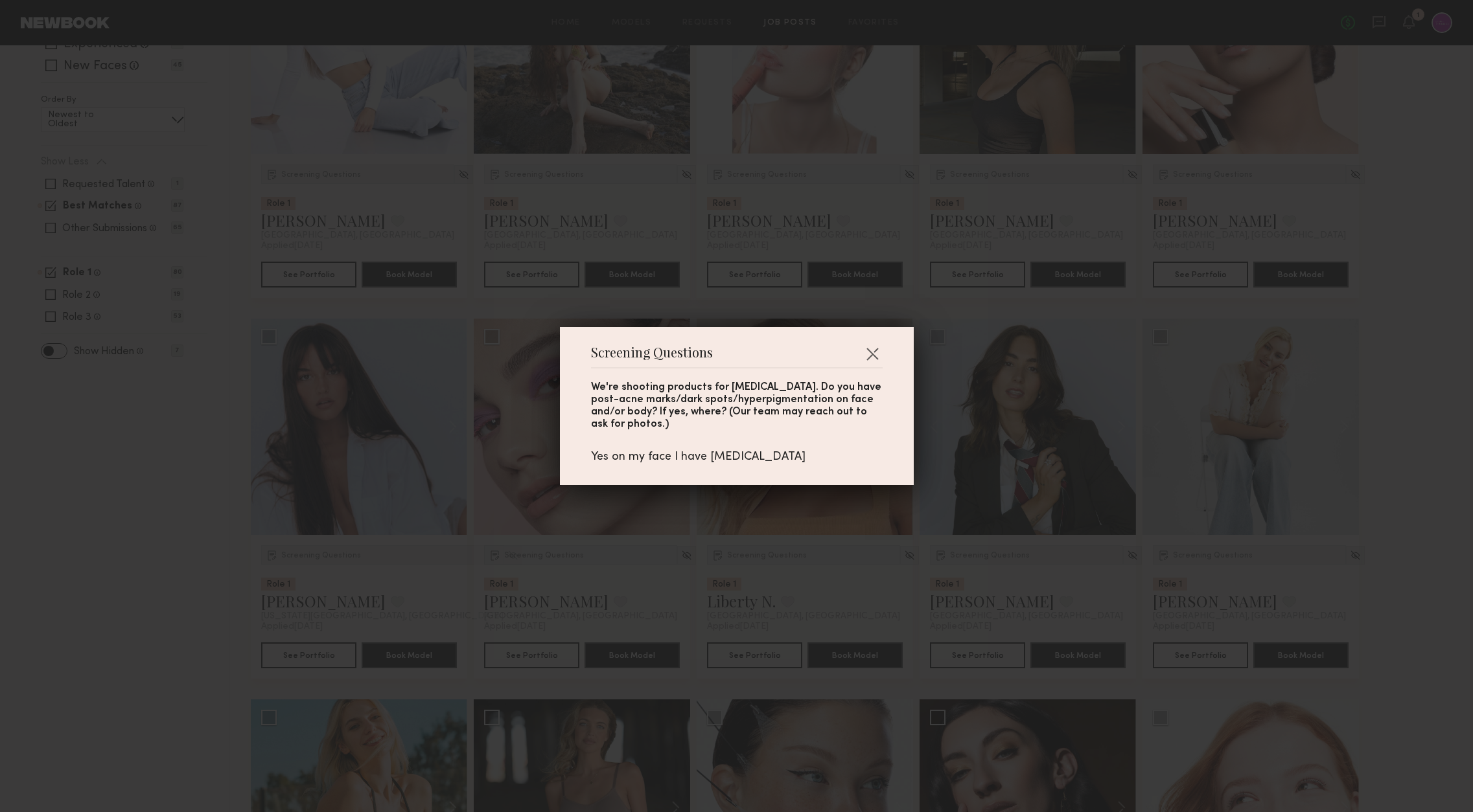
click at [814, 575] on div "Screening Questions We're shooting products for skin discoloration. Do you have…" at bounding box center [736, 406] width 1473 height 812
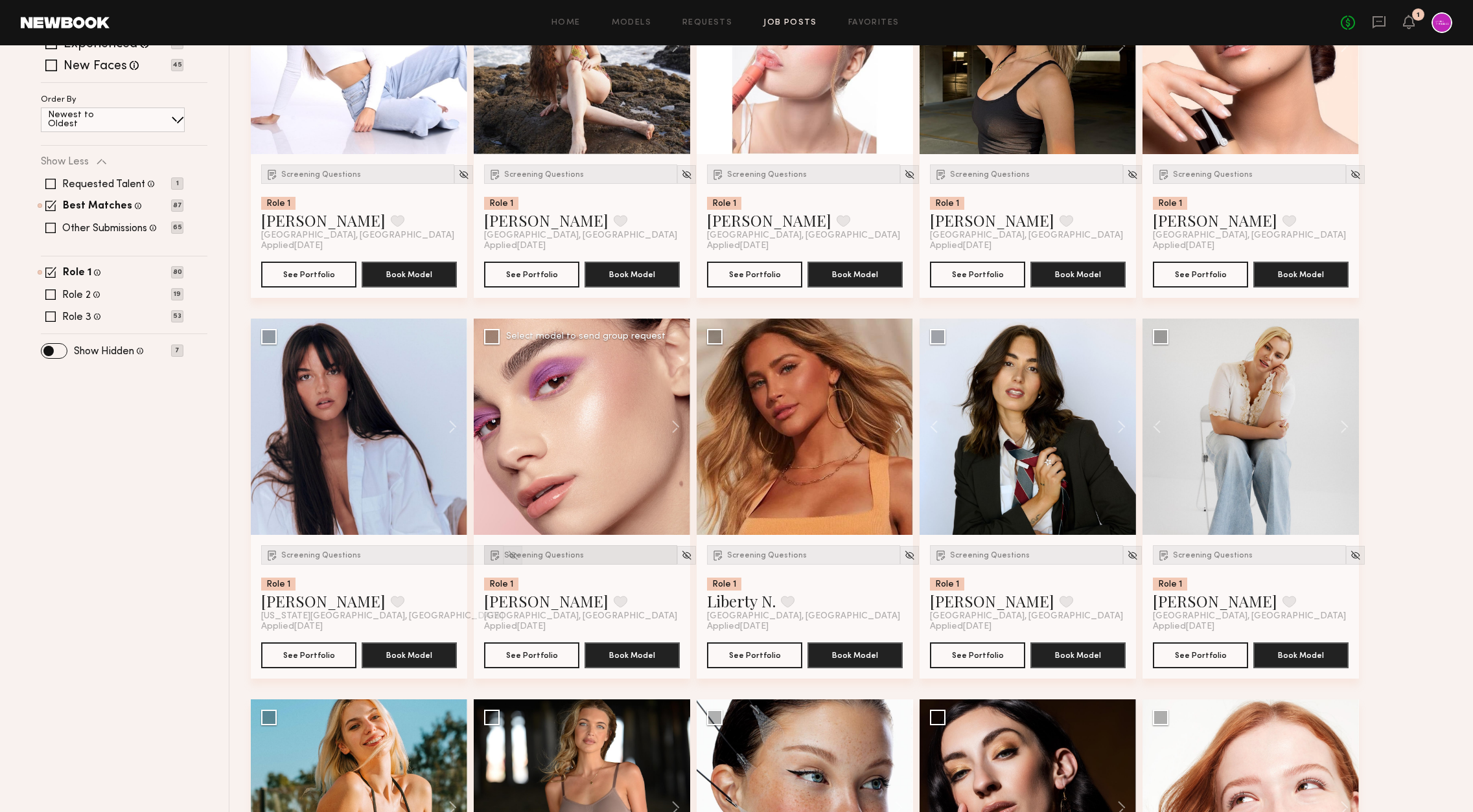
click at [526, 560] on div "Screening Questions" at bounding box center [580, 555] width 193 height 19
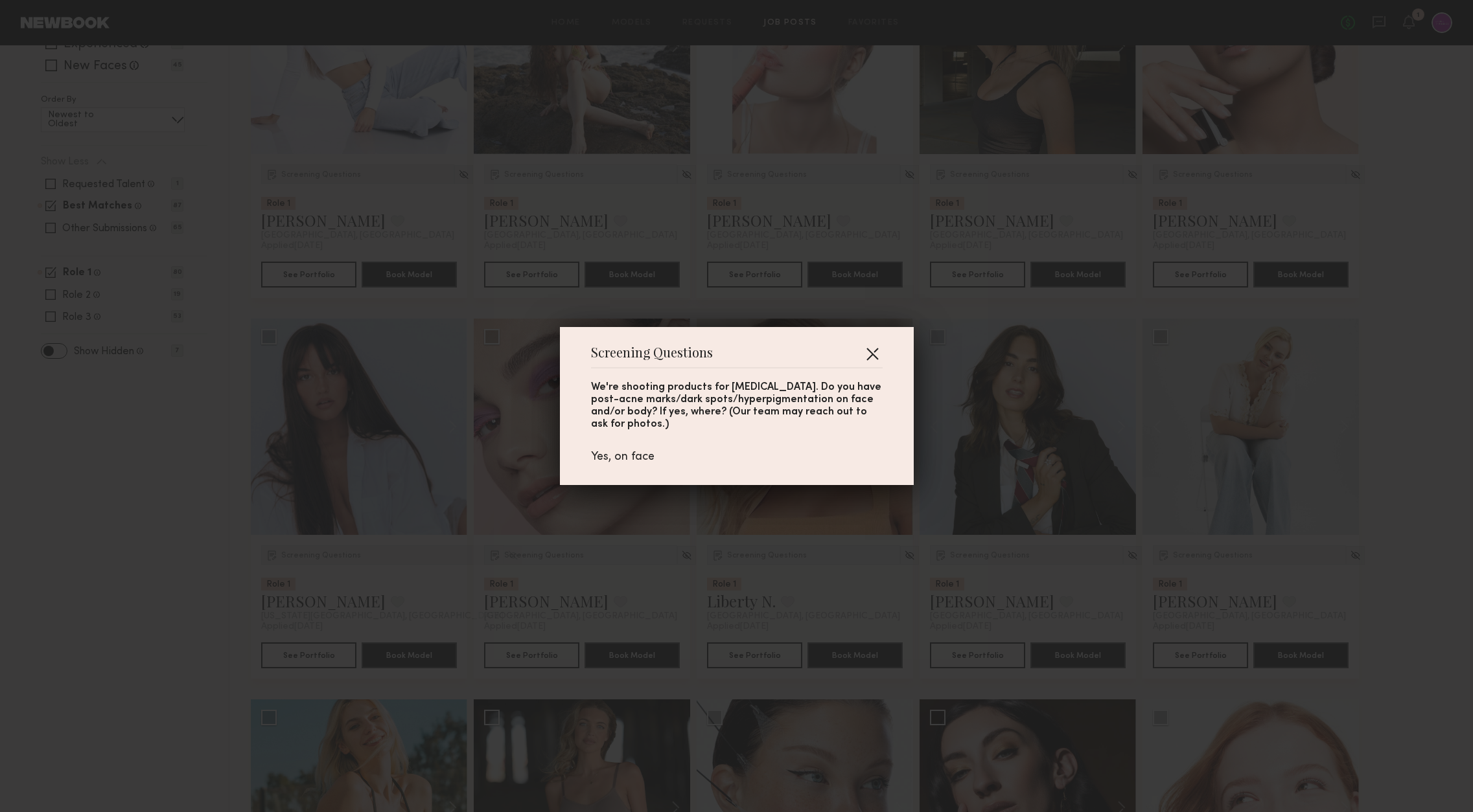
click at [868, 346] on button "button" at bounding box center [873, 353] width 20 height 20
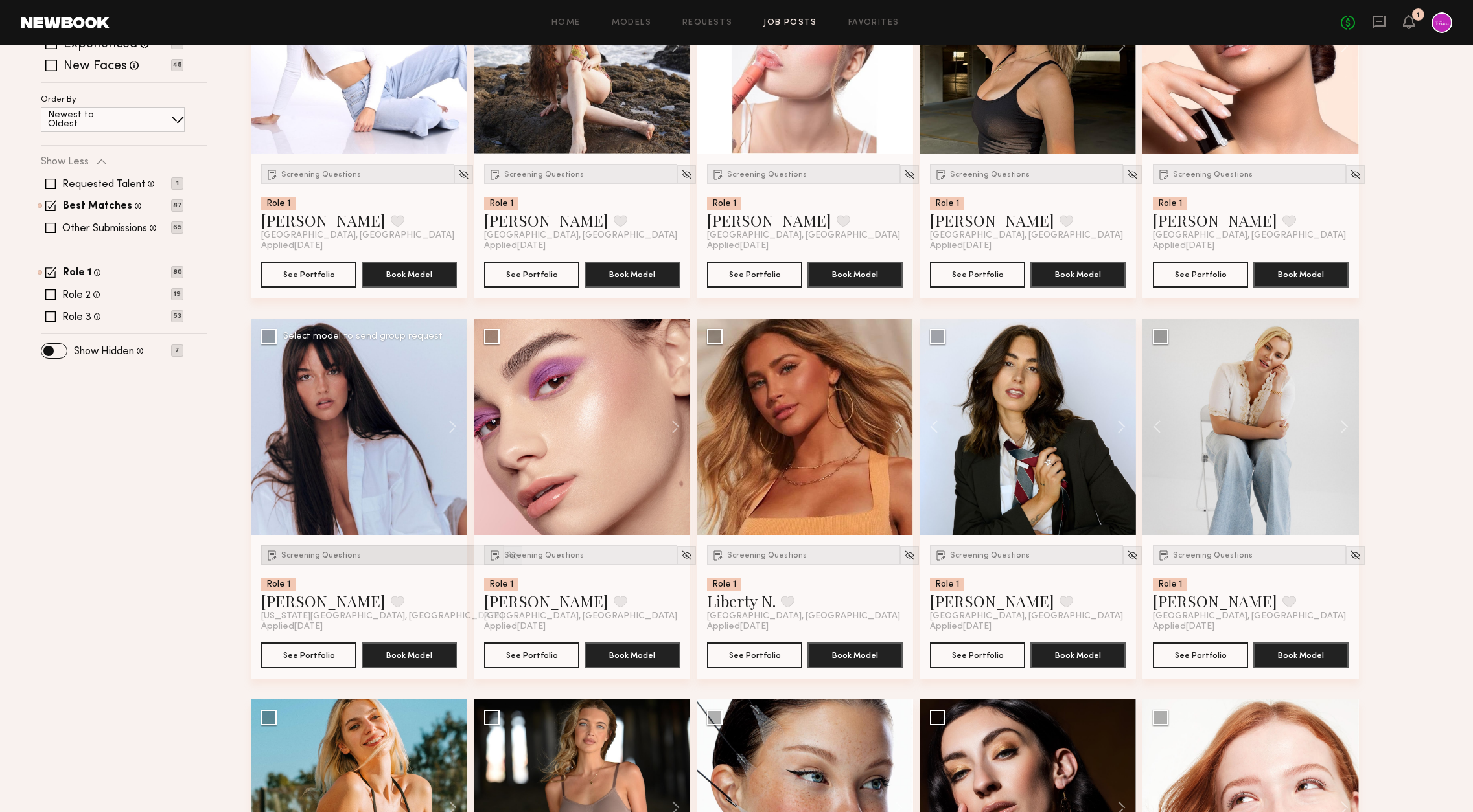
click at [319, 560] on div "Screening Questions" at bounding box center [382, 555] width 242 height 19
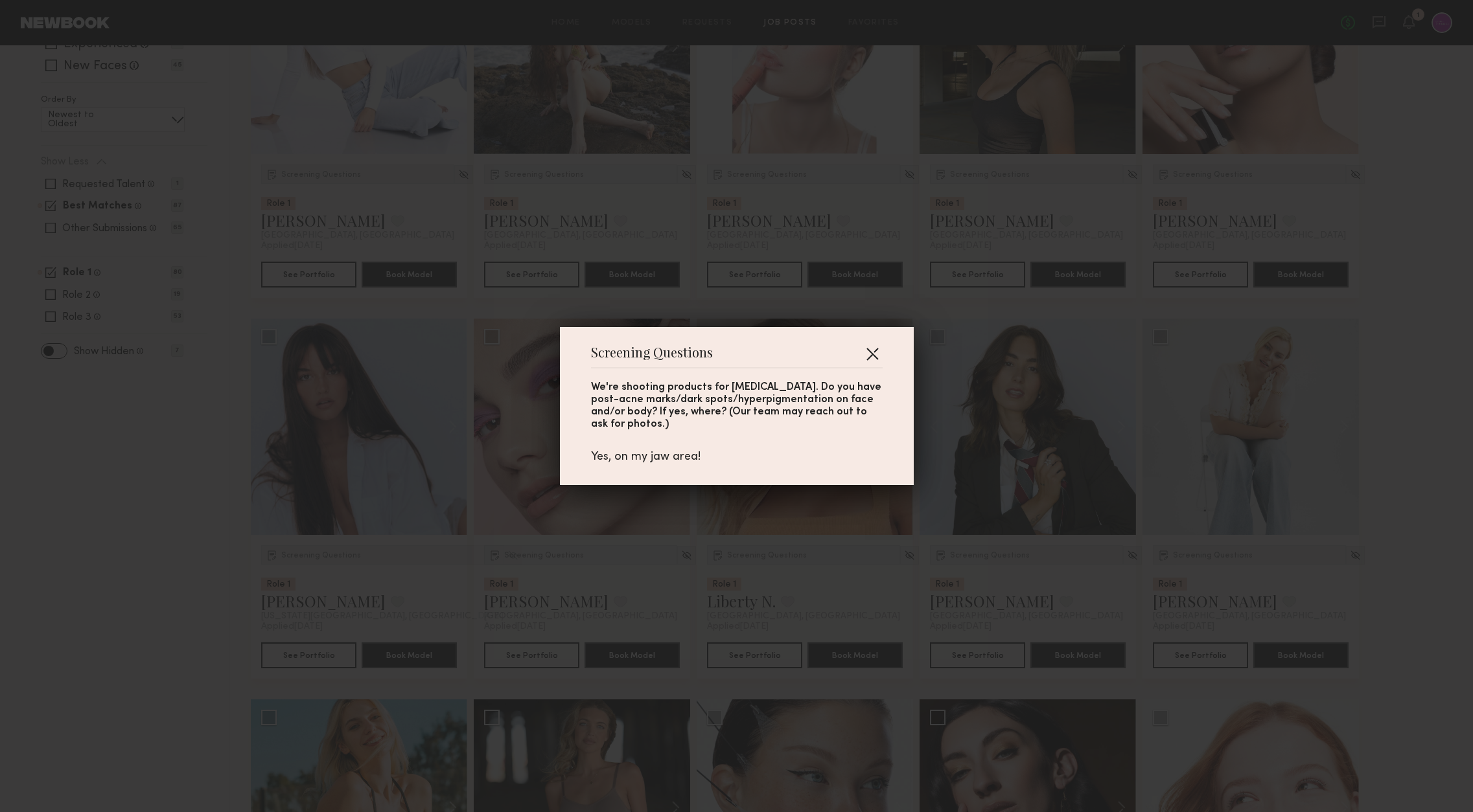
click at [875, 358] on button "button" at bounding box center [873, 353] width 20 height 20
